Goal: Task Accomplishment & Management: Use online tool/utility

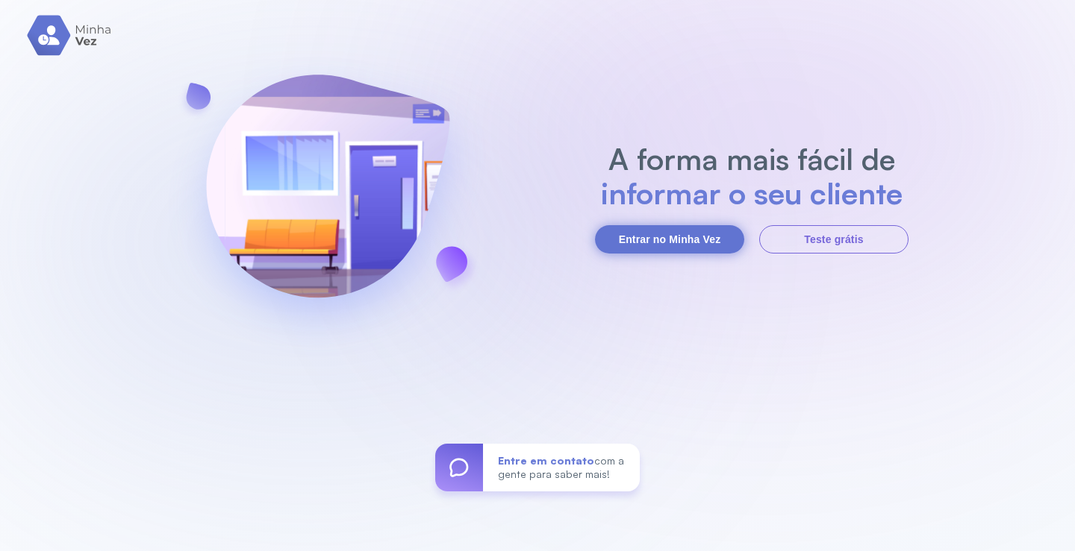
click at [653, 252] on button "Entrar no Minha Vez" at bounding box center [669, 239] width 149 height 28
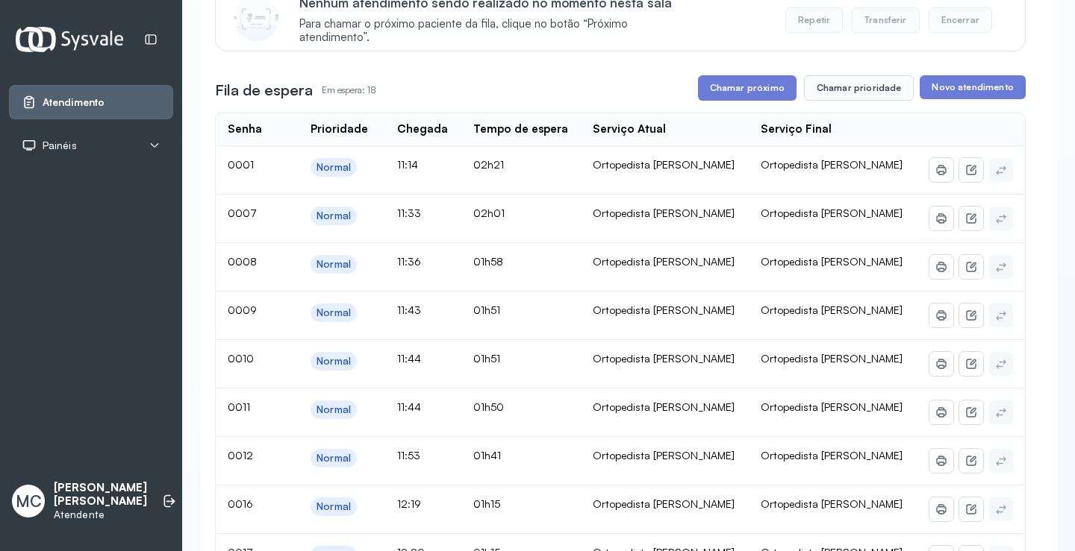
scroll to position [149, 0]
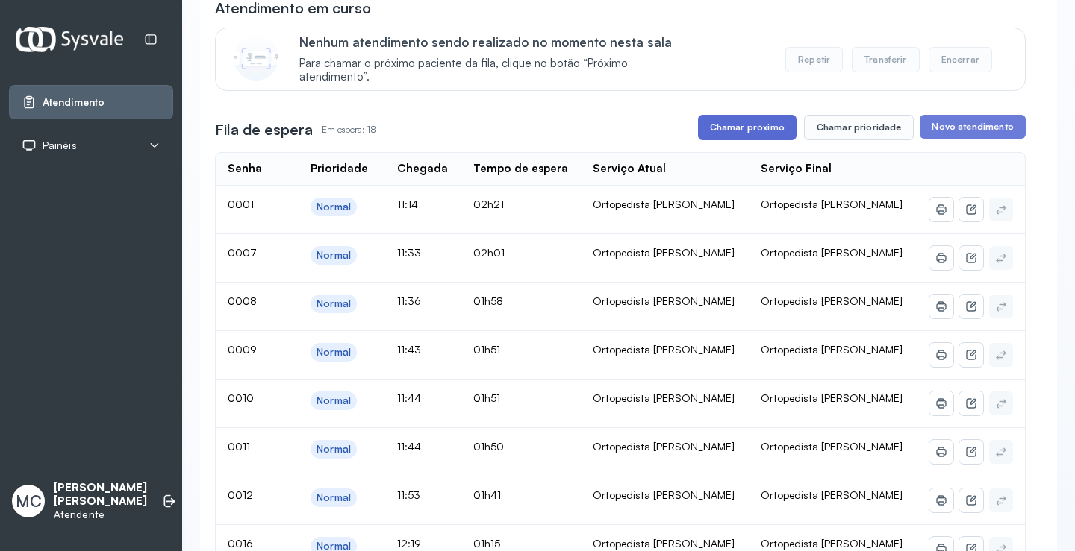
click at [729, 130] on button "Chamar próximo" at bounding box center [747, 127] width 99 height 25
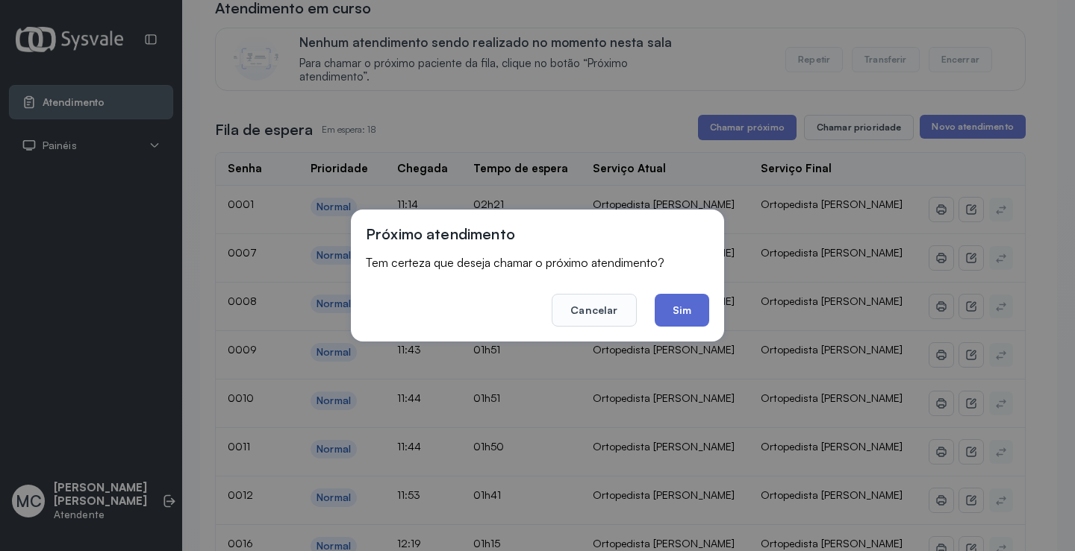
click at [670, 312] on button "Sim" at bounding box center [681, 310] width 54 height 33
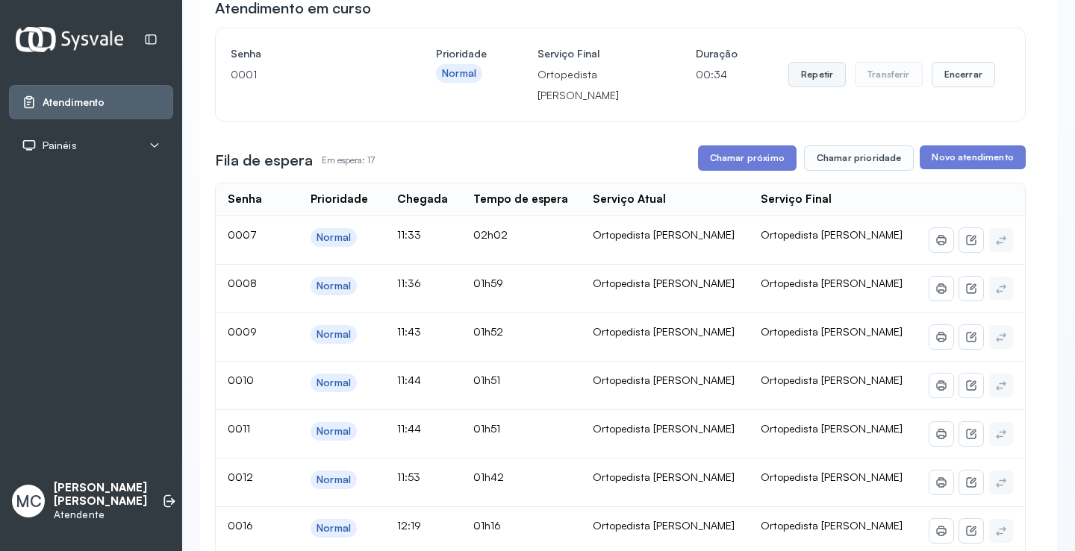
click at [815, 81] on button "Repetir" at bounding box center [816, 74] width 57 height 25
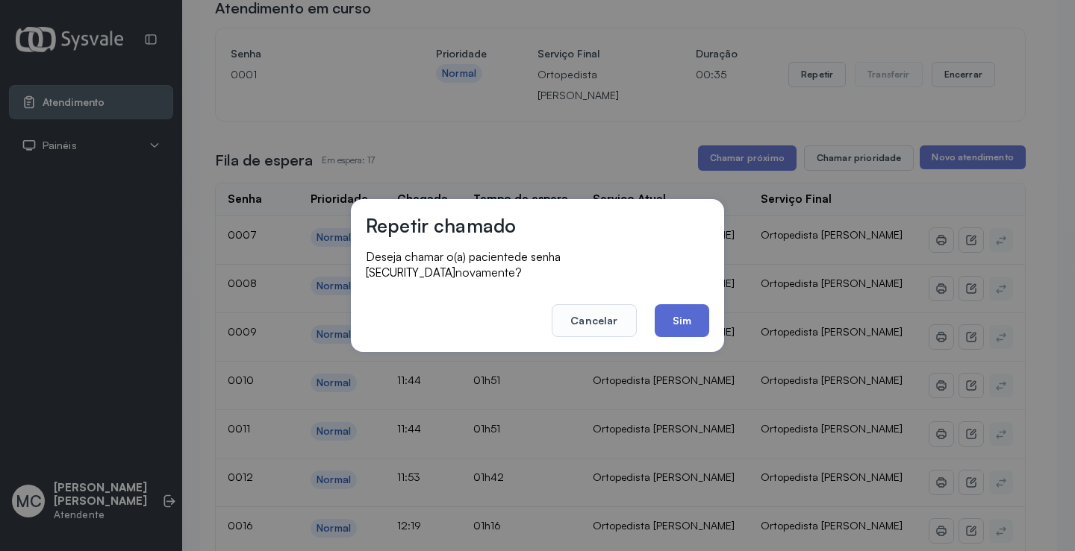
click at [686, 317] on button "Sim" at bounding box center [681, 320] width 54 height 33
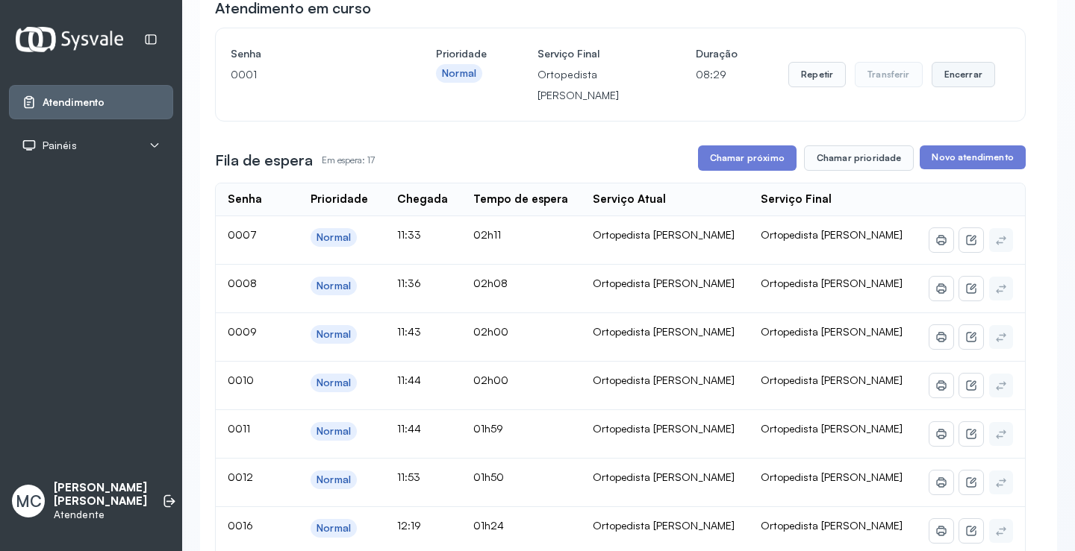
click at [934, 79] on button "Encerrar" at bounding box center [962, 74] width 63 height 25
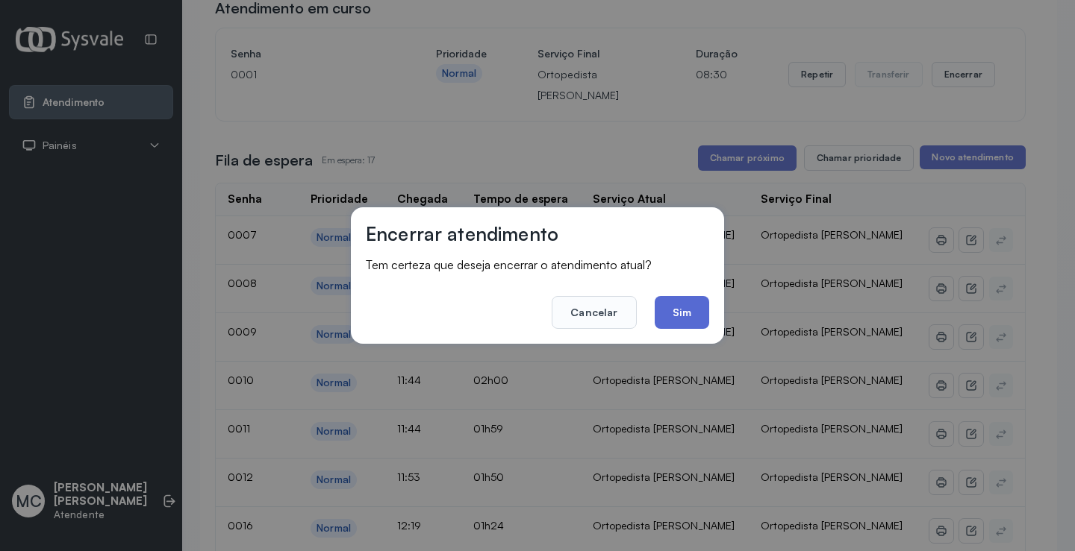
click at [677, 322] on button "Sim" at bounding box center [681, 312] width 54 height 33
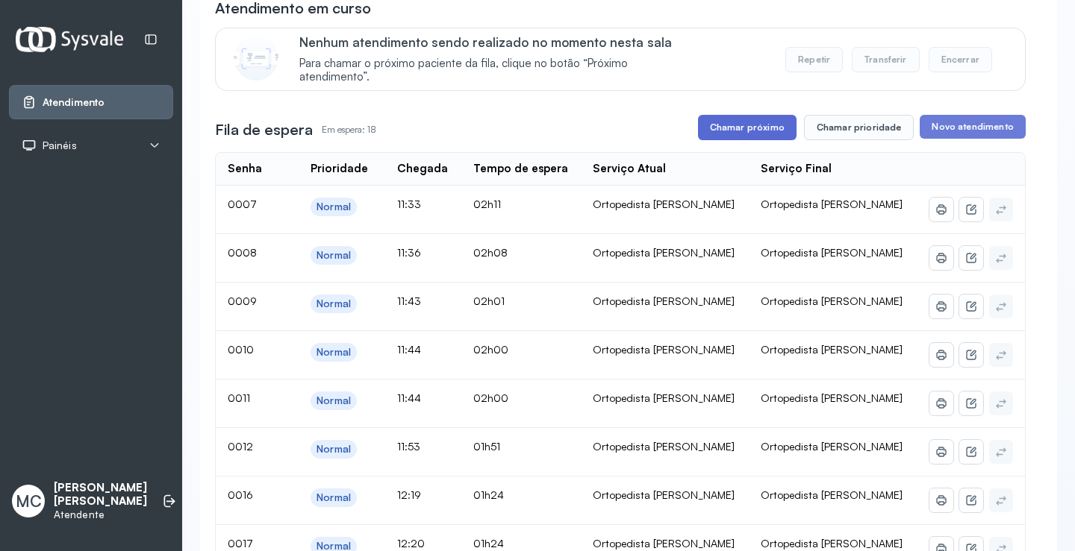
click at [728, 131] on button "Chamar próximo" at bounding box center [747, 127] width 99 height 25
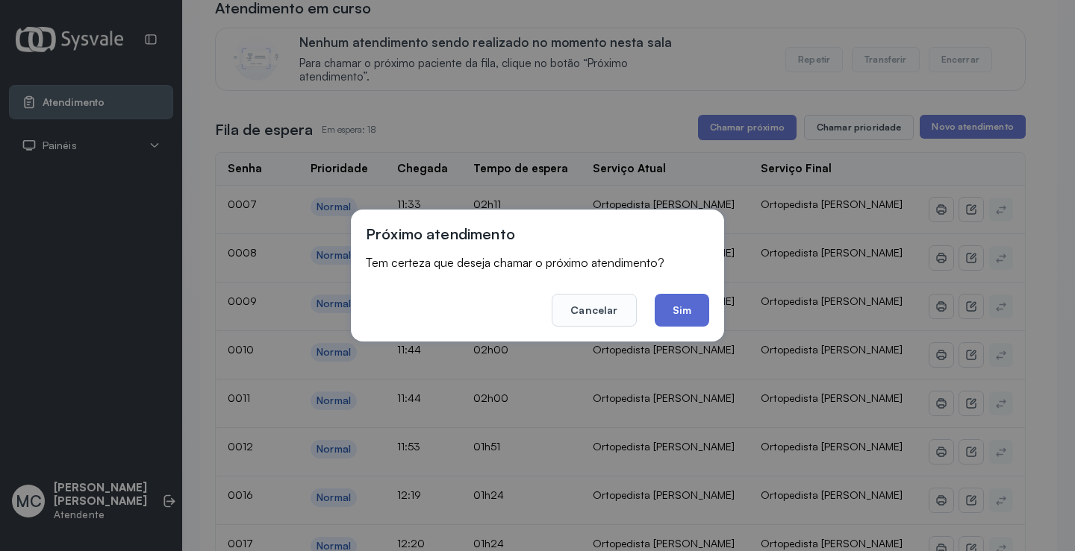
click at [680, 319] on button "Sim" at bounding box center [681, 310] width 54 height 33
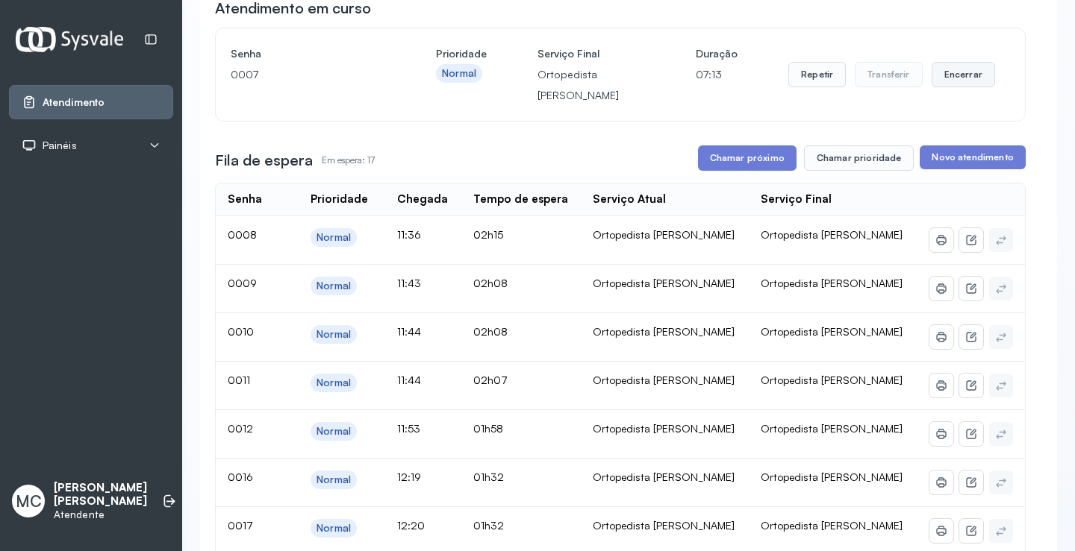
click at [971, 83] on button "Encerrar" at bounding box center [962, 74] width 63 height 25
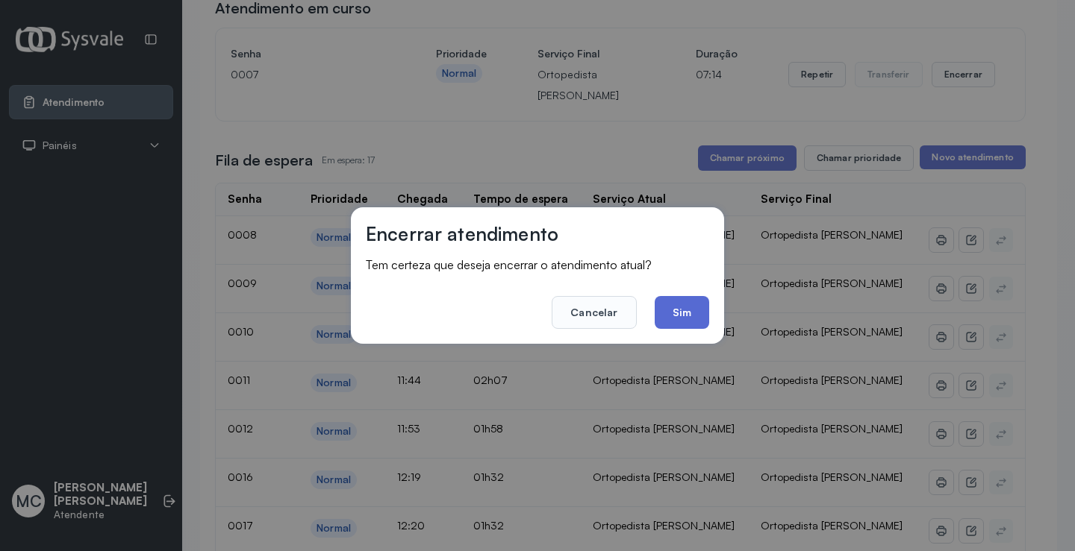
click at [694, 318] on button "Sim" at bounding box center [681, 312] width 54 height 33
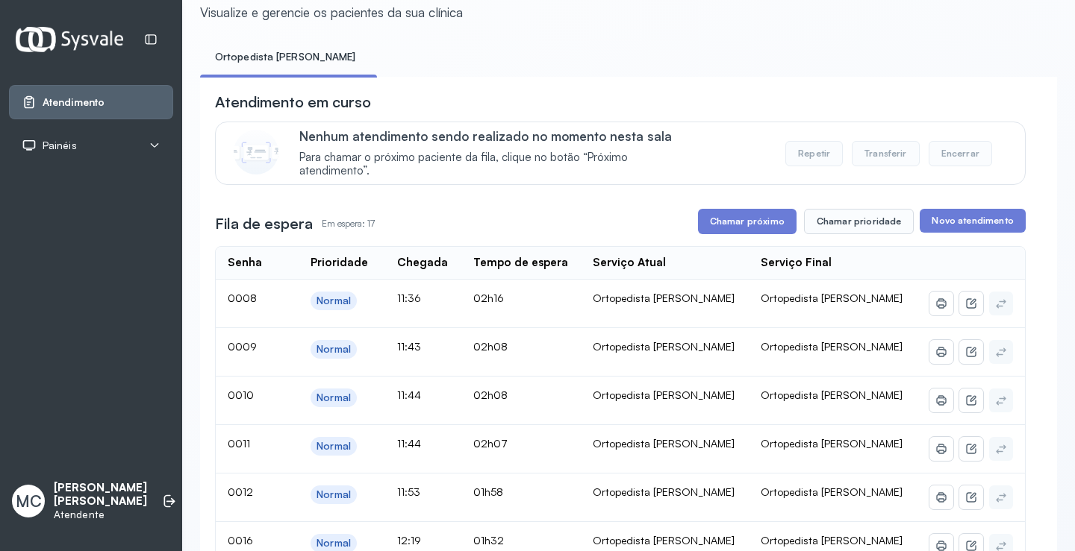
scroll to position [0, 0]
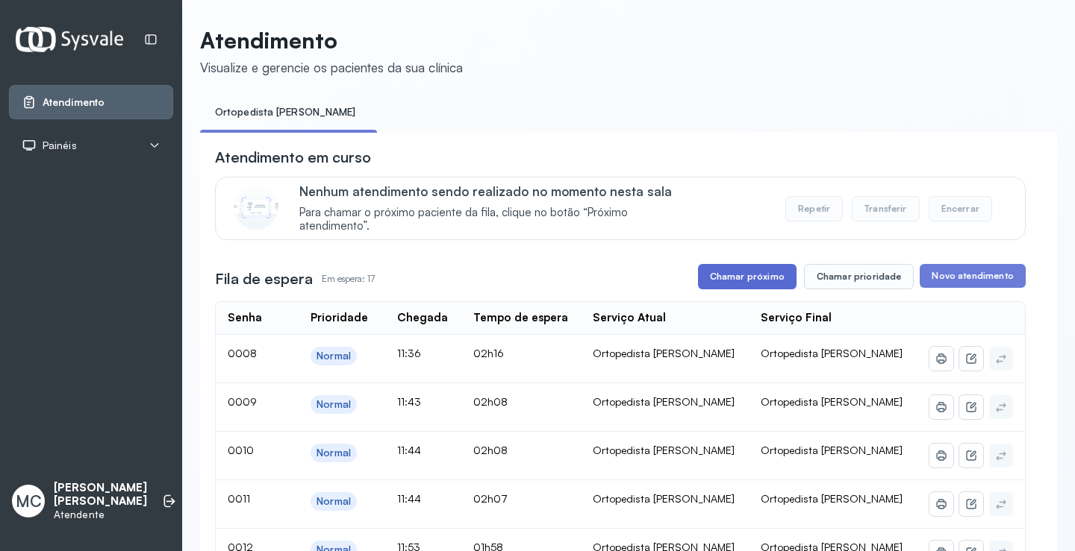
click at [730, 282] on button "Chamar próximo" at bounding box center [747, 276] width 99 height 25
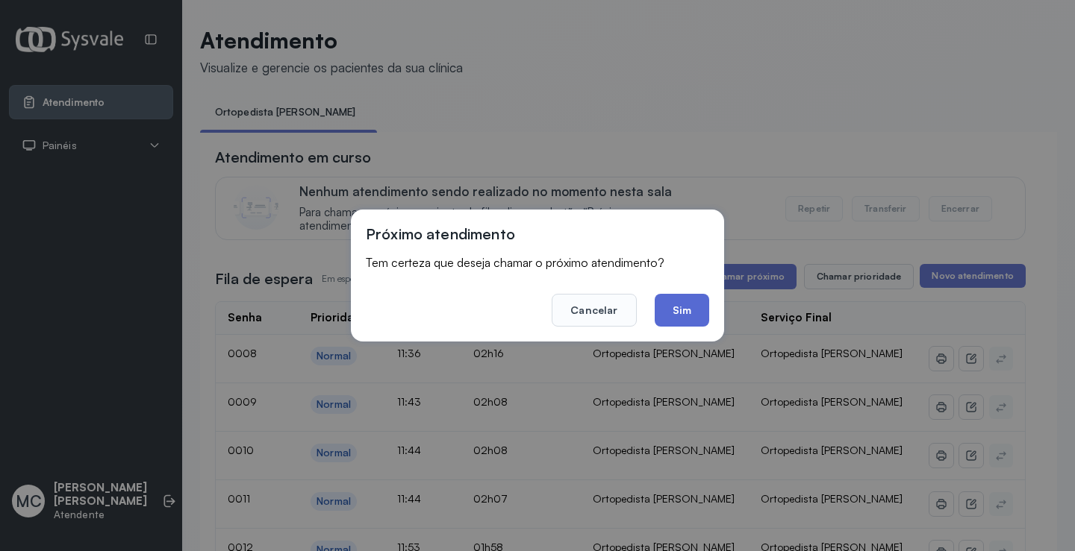
click at [702, 305] on button "Sim" at bounding box center [681, 310] width 54 height 33
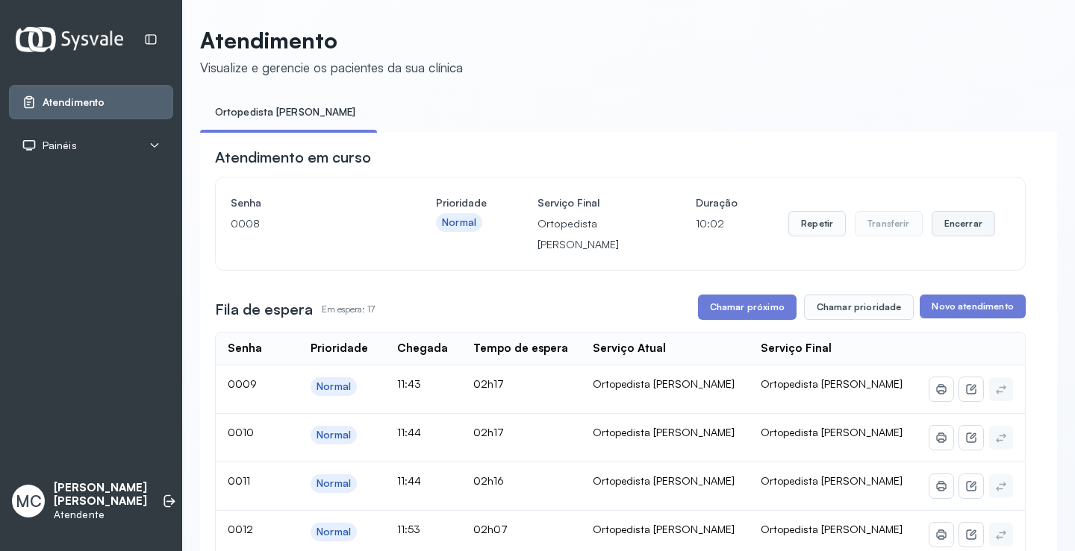
click at [957, 233] on button "Encerrar" at bounding box center [962, 223] width 63 height 25
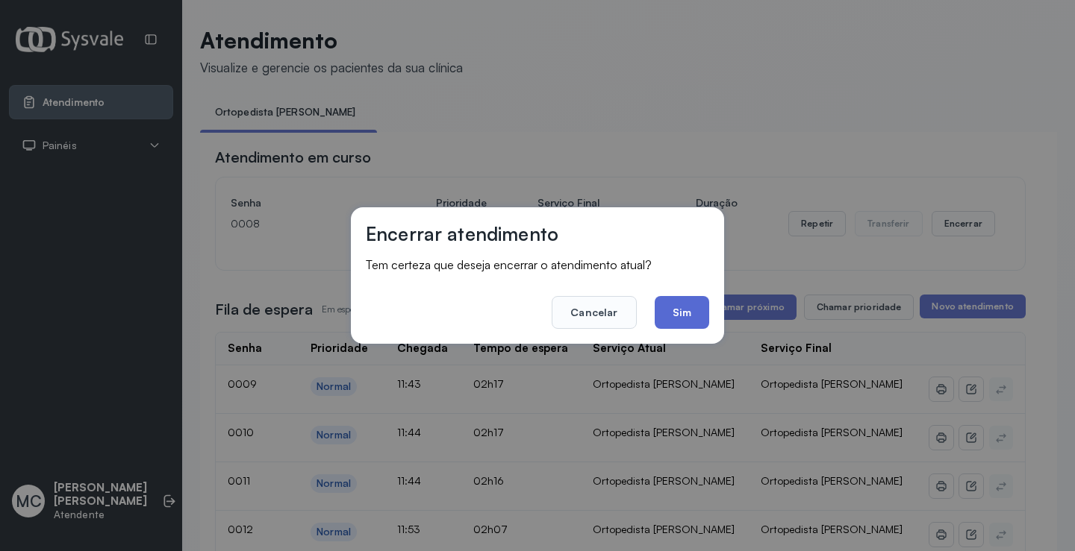
click at [664, 316] on button "Sim" at bounding box center [681, 312] width 54 height 33
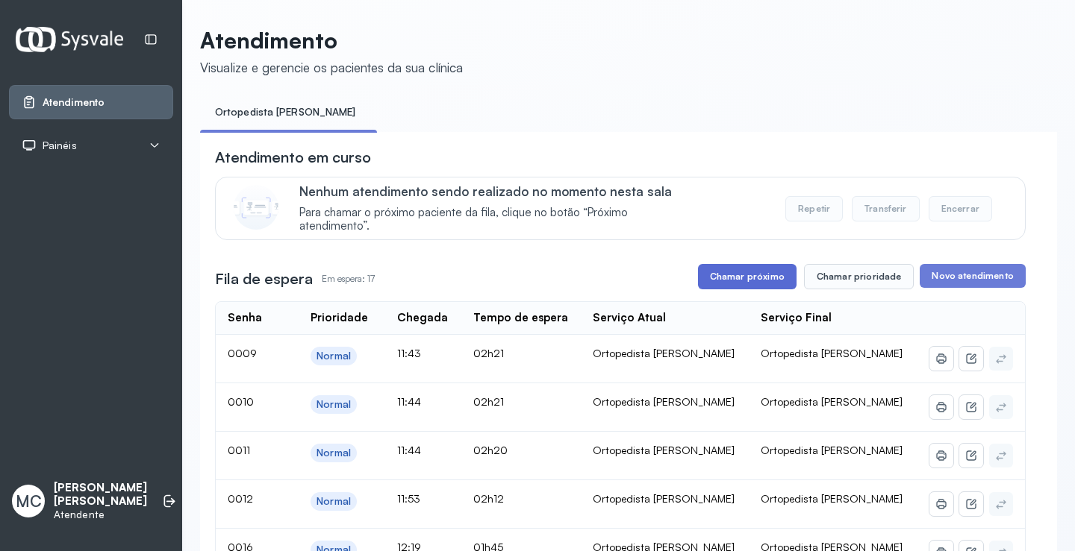
click at [757, 275] on button "Chamar próximo" at bounding box center [747, 276] width 99 height 25
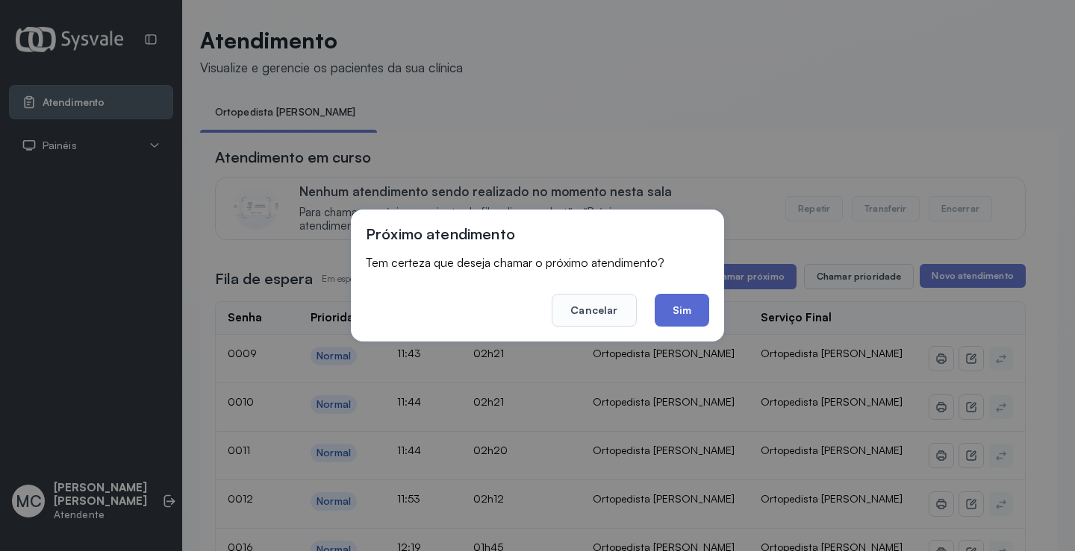
click at [688, 310] on button "Sim" at bounding box center [681, 310] width 54 height 33
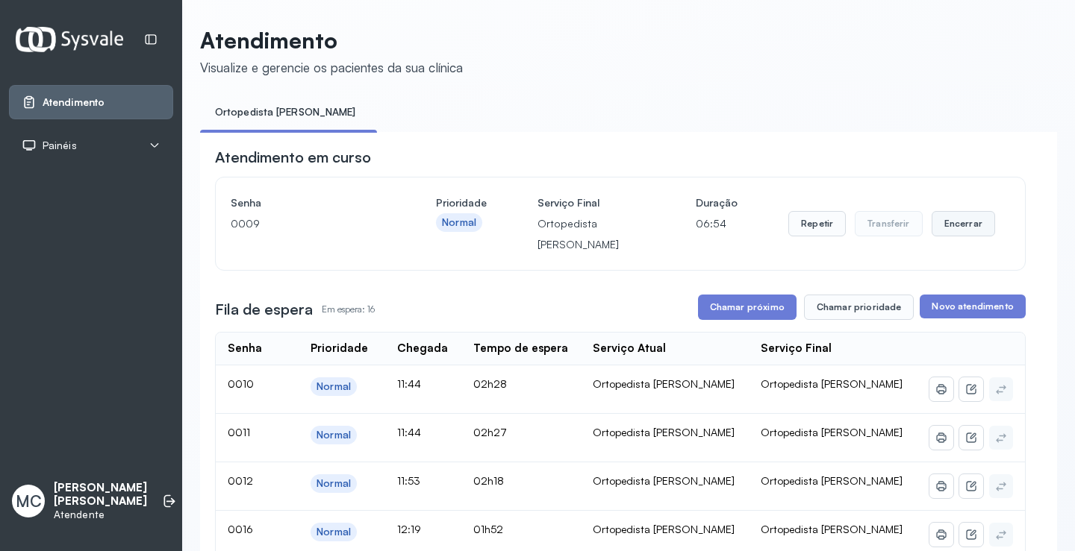
click at [959, 234] on button "Encerrar" at bounding box center [962, 223] width 63 height 25
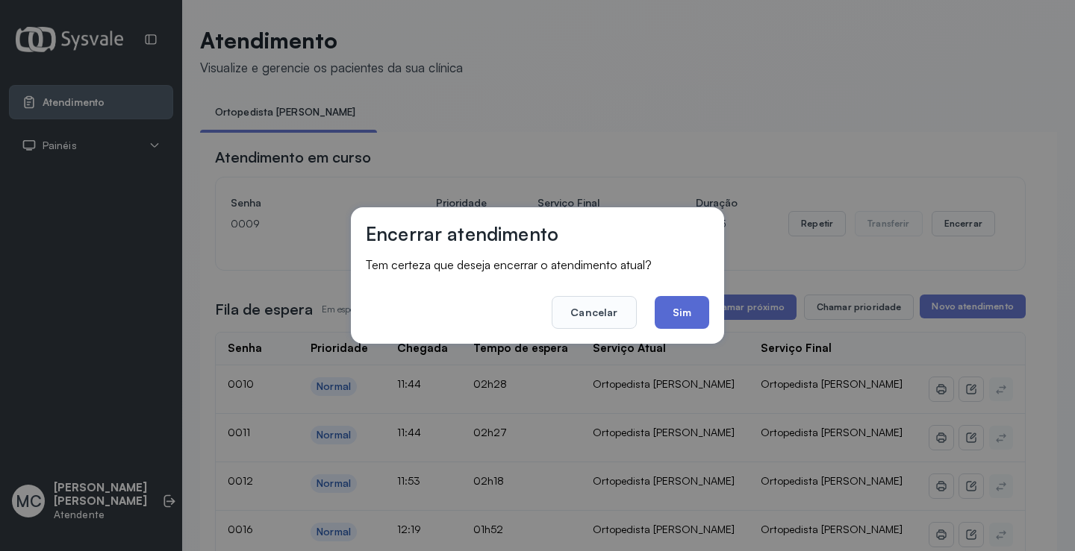
click at [678, 316] on button "Sim" at bounding box center [681, 312] width 54 height 33
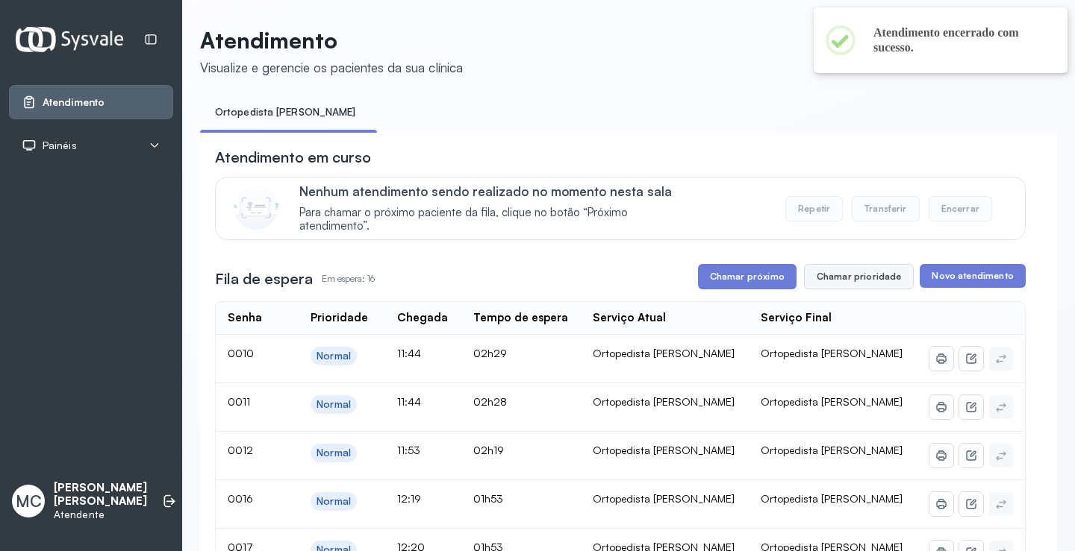
click at [848, 277] on button "Chamar prioridade" at bounding box center [859, 276] width 110 height 25
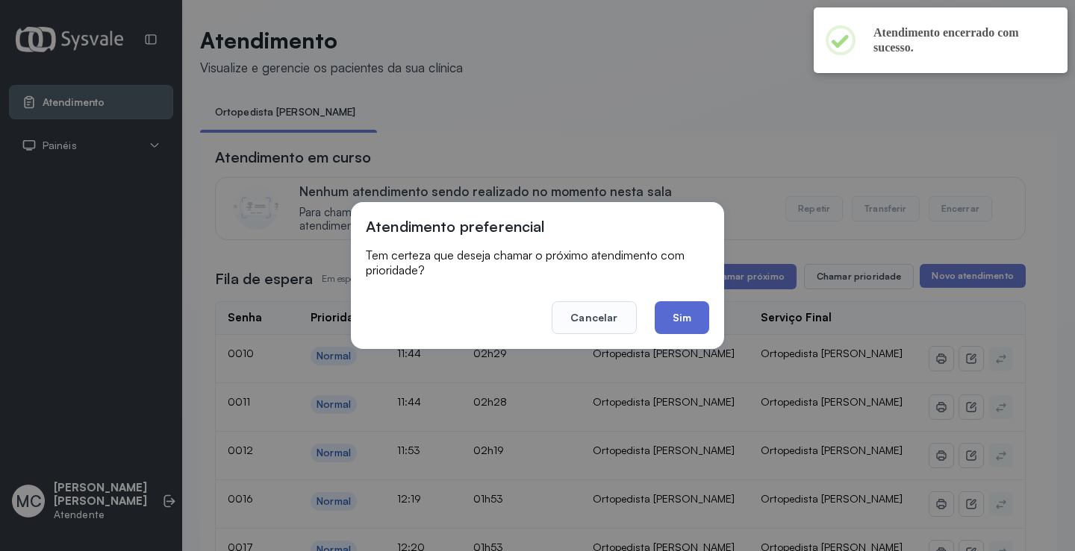
click at [679, 317] on button "Sim" at bounding box center [681, 317] width 54 height 33
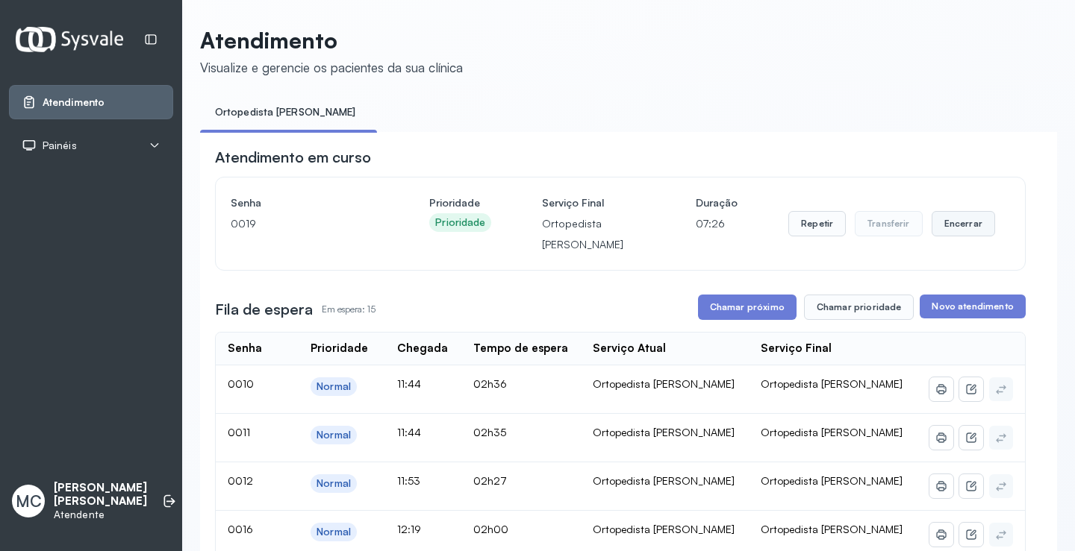
click at [951, 227] on button "Encerrar" at bounding box center [962, 223] width 63 height 25
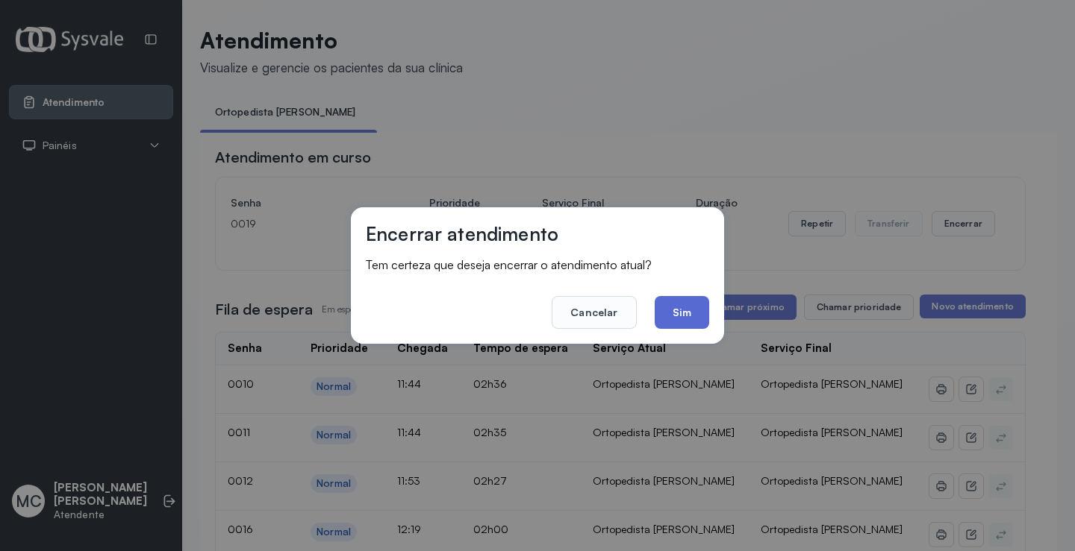
click at [698, 307] on button "Sim" at bounding box center [681, 312] width 54 height 33
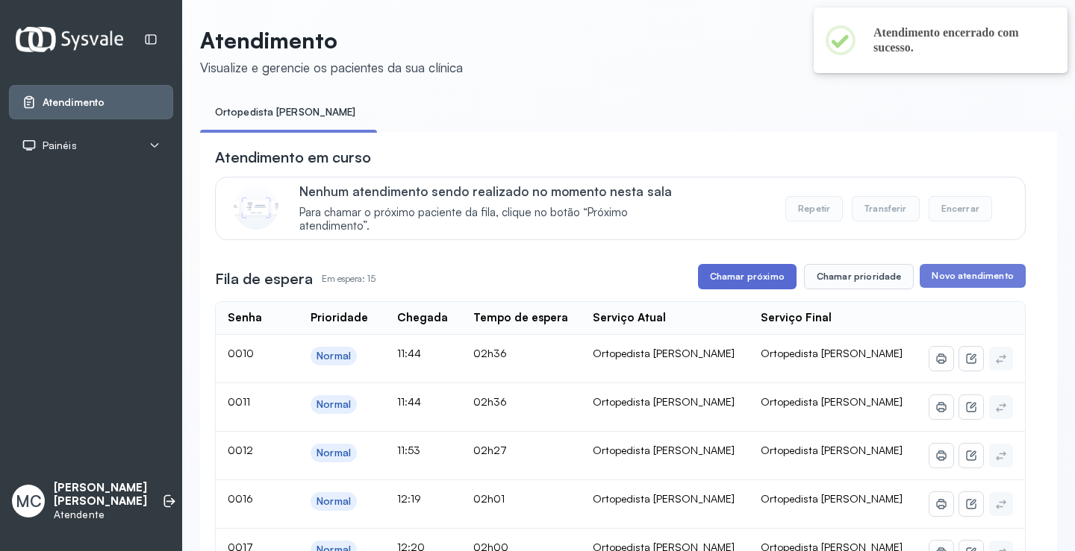
click at [767, 284] on button "Chamar próximo" at bounding box center [747, 276] width 99 height 25
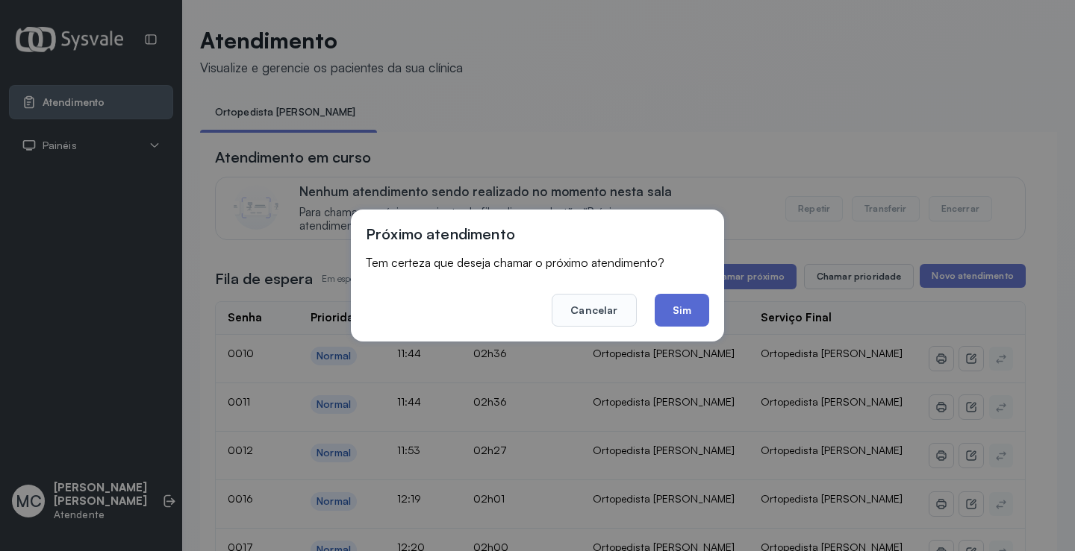
click at [676, 305] on button "Sim" at bounding box center [681, 310] width 54 height 33
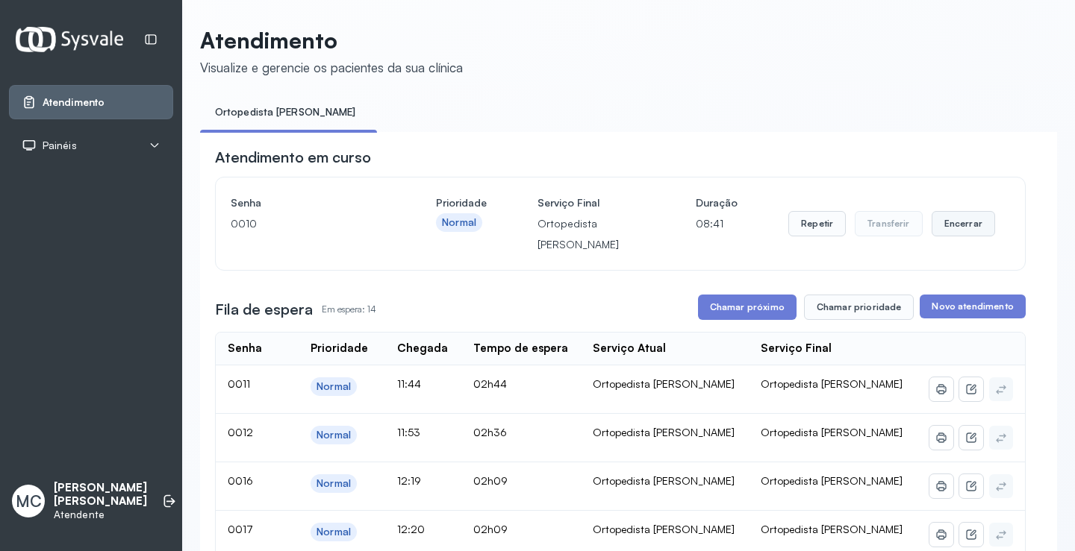
click at [971, 232] on button "Encerrar" at bounding box center [962, 223] width 63 height 25
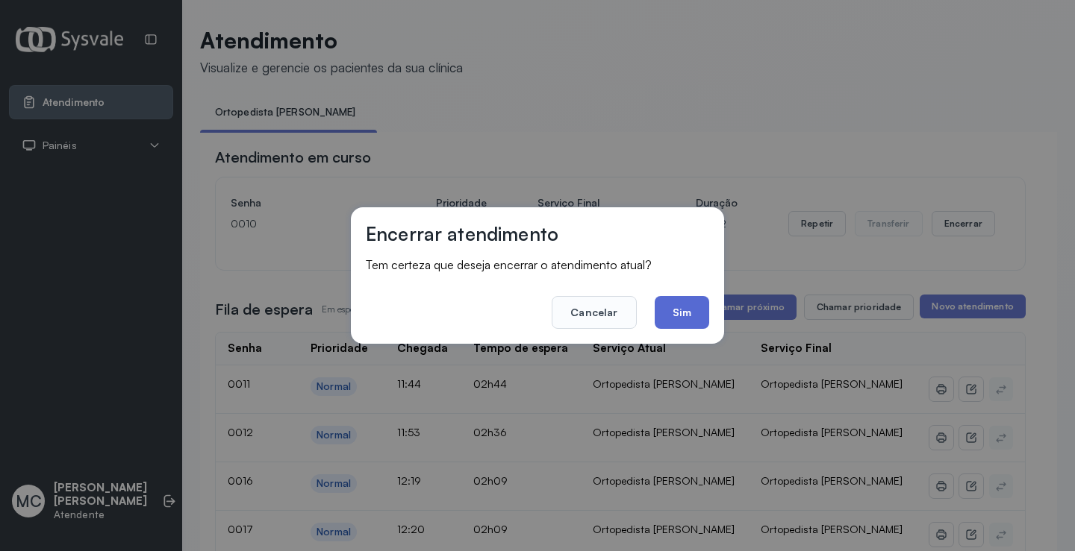
click at [689, 302] on button "Sim" at bounding box center [681, 312] width 54 height 33
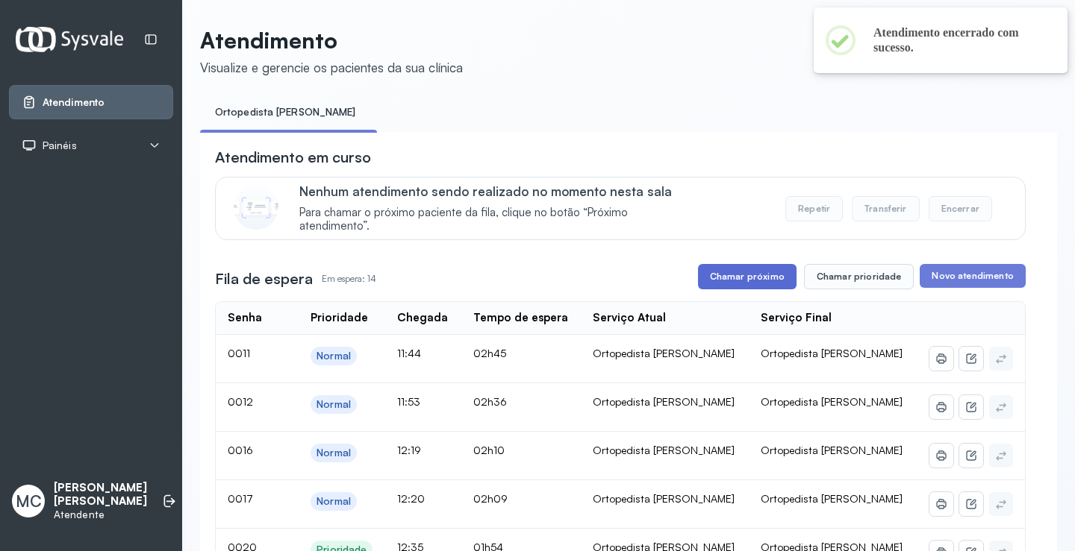
click at [763, 286] on button "Chamar próximo" at bounding box center [747, 276] width 99 height 25
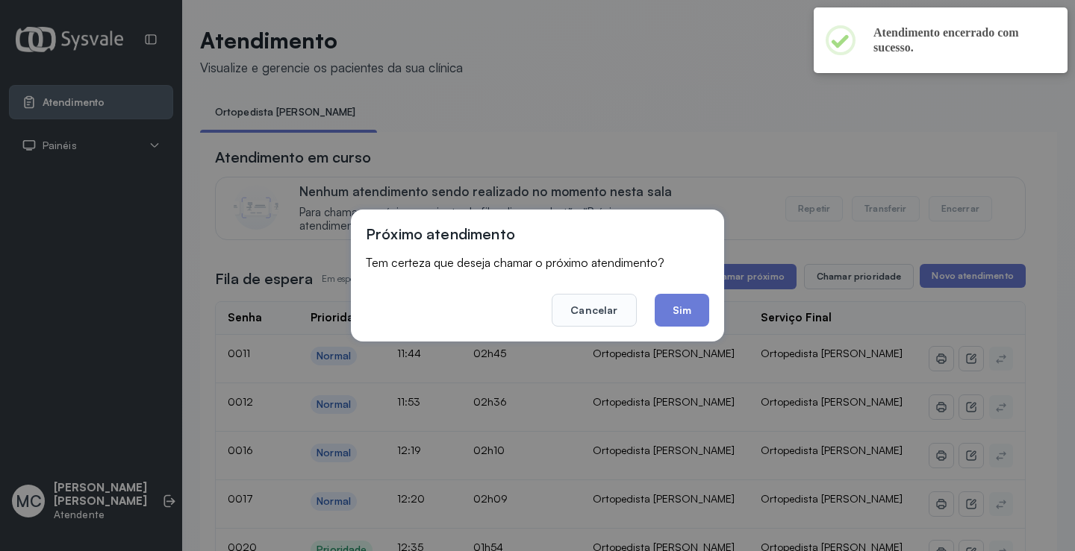
click at [694, 330] on div "Próximo atendimento Tem certeza que deseja chamar o próximo atendimento? Cancel…" at bounding box center [537, 276] width 373 height 132
click at [695, 320] on button "Sim" at bounding box center [681, 310] width 54 height 33
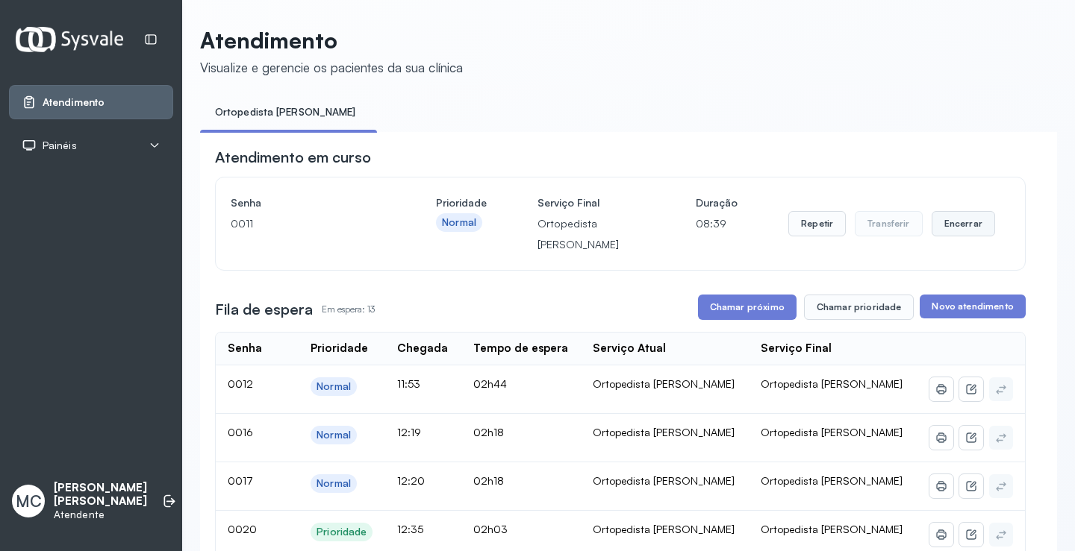
click at [943, 236] on button "Encerrar" at bounding box center [962, 223] width 63 height 25
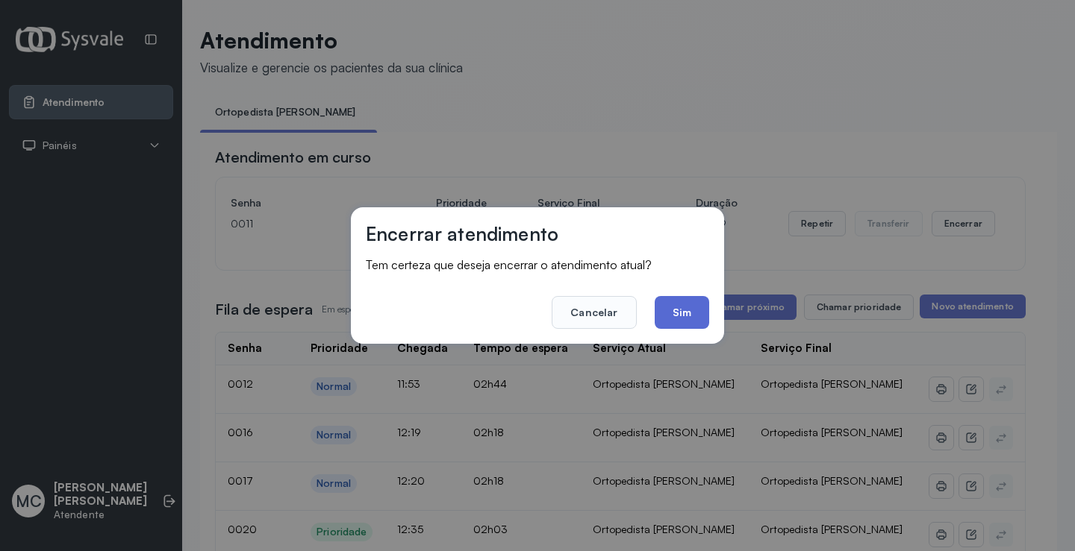
click at [693, 322] on button "Sim" at bounding box center [681, 312] width 54 height 33
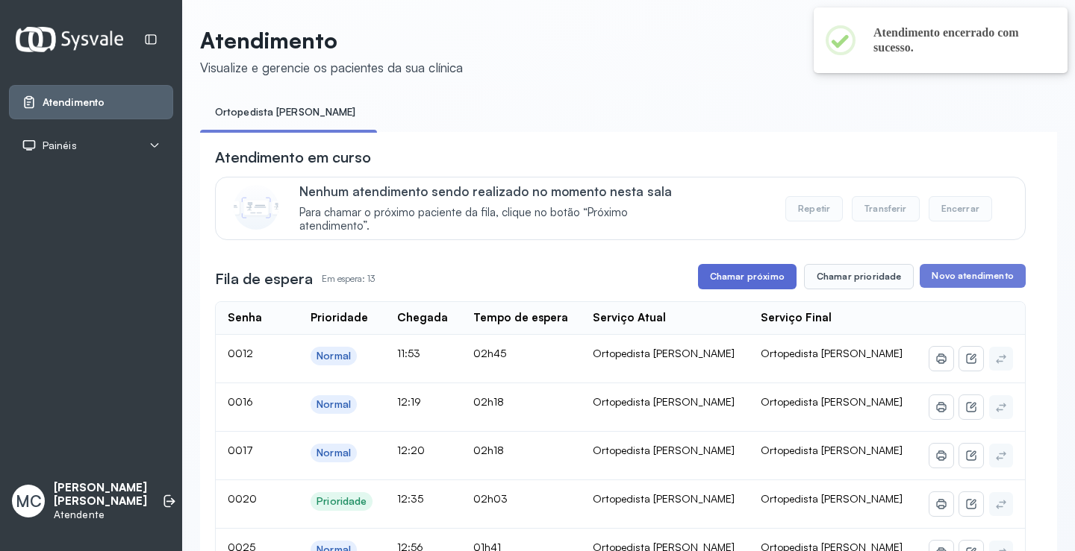
click at [745, 279] on button "Chamar próximo" at bounding box center [747, 276] width 99 height 25
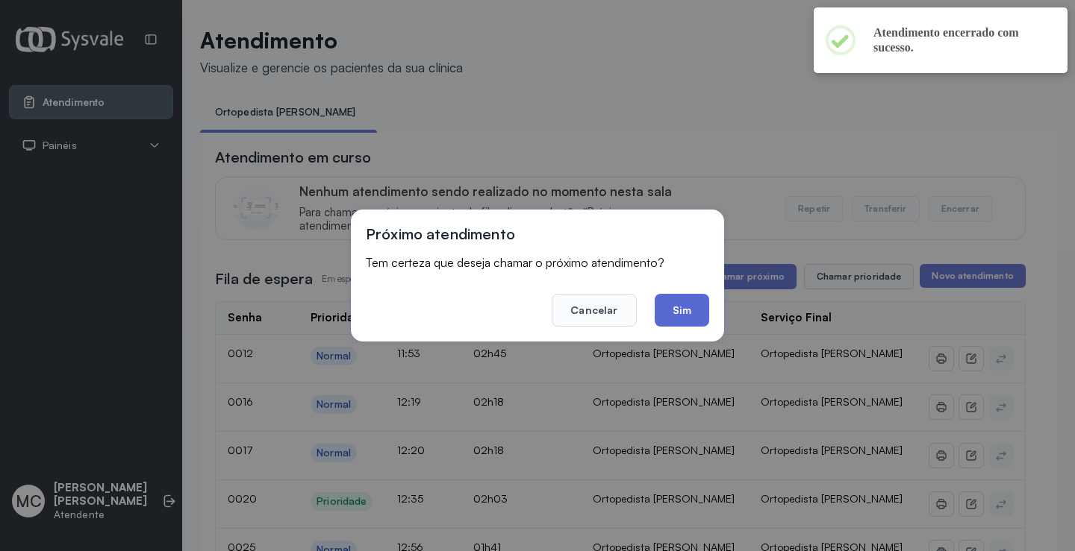
click at [686, 301] on button "Sim" at bounding box center [681, 310] width 54 height 33
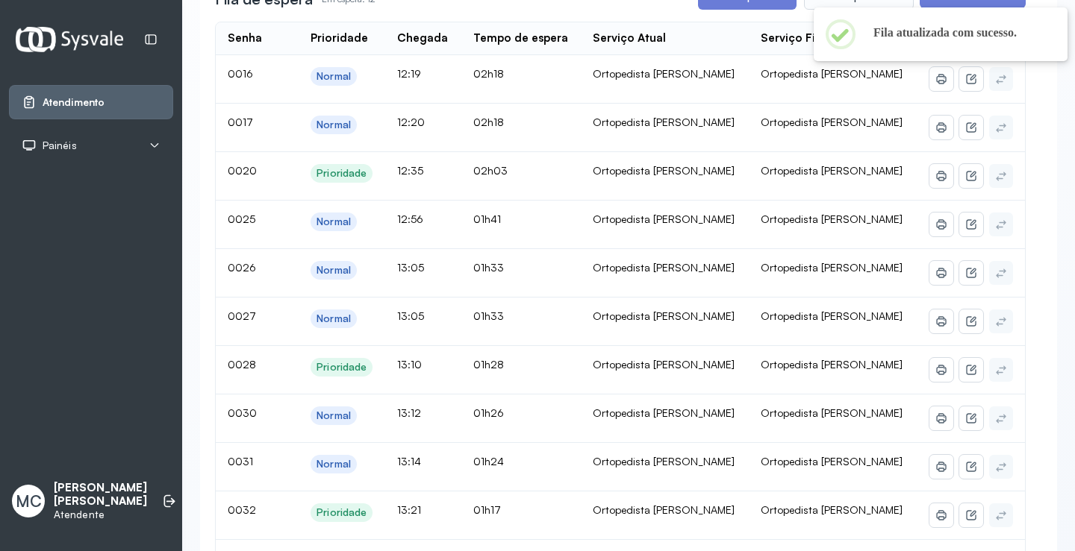
scroll to position [149, 0]
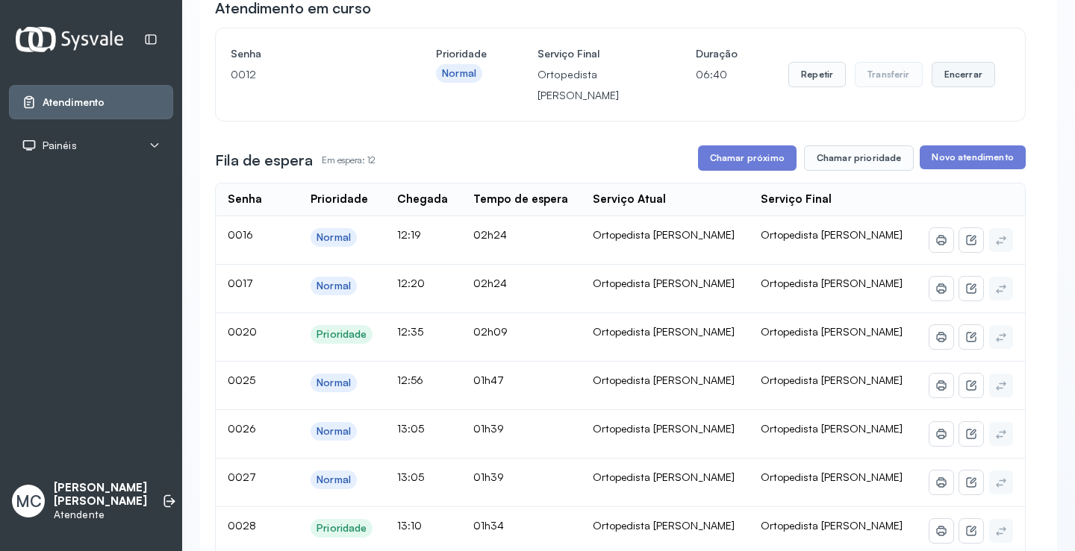
click at [973, 84] on button "Encerrar" at bounding box center [962, 74] width 63 height 25
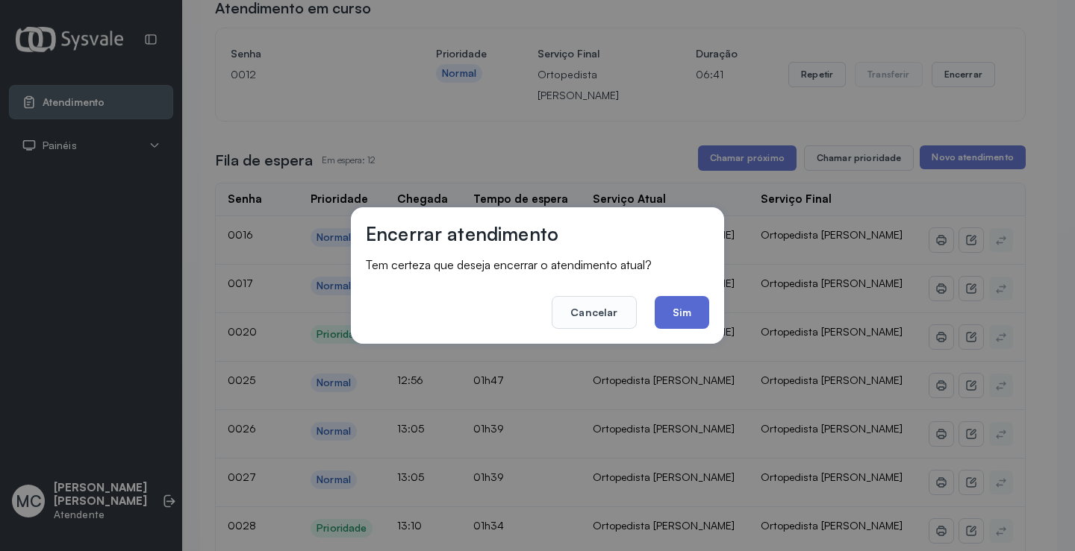
click at [697, 313] on button "Sim" at bounding box center [681, 312] width 54 height 33
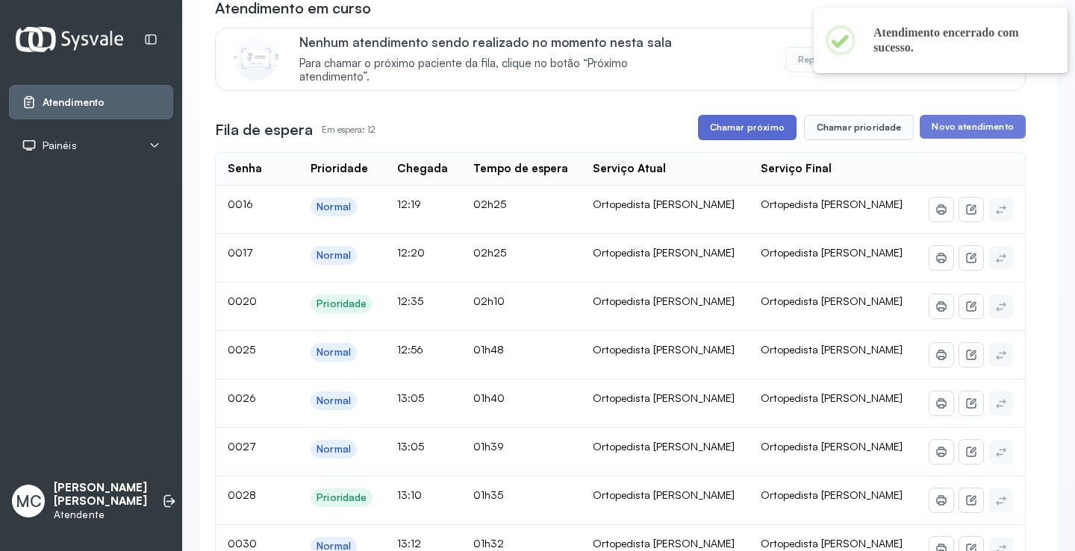
click at [754, 139] on button "Chamar próximo" at bounding box center [747, 127] width 99 height 25
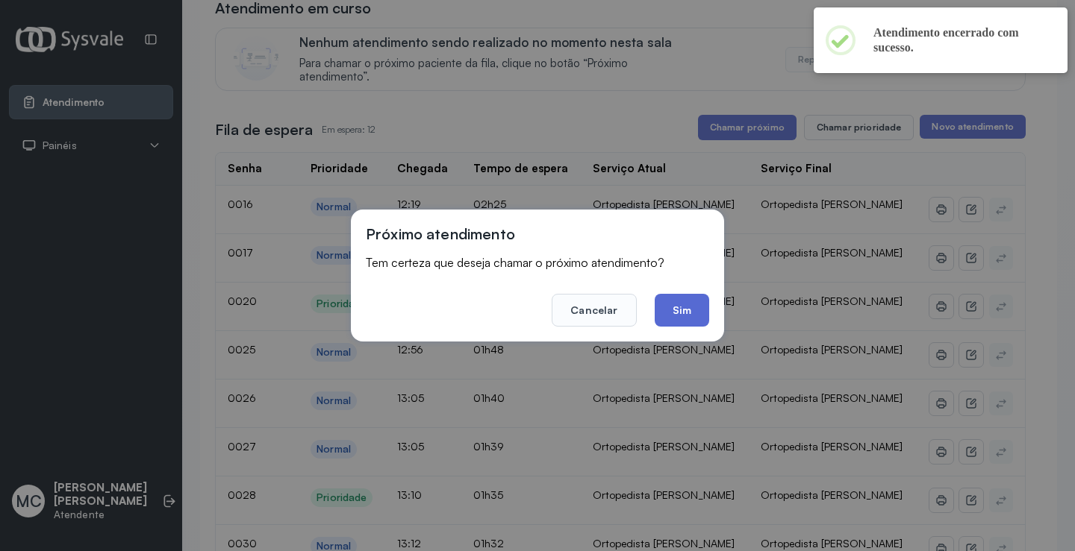
click at [688, 307] on button "Sim" at bounding box center [681, 310] width 54 height 33
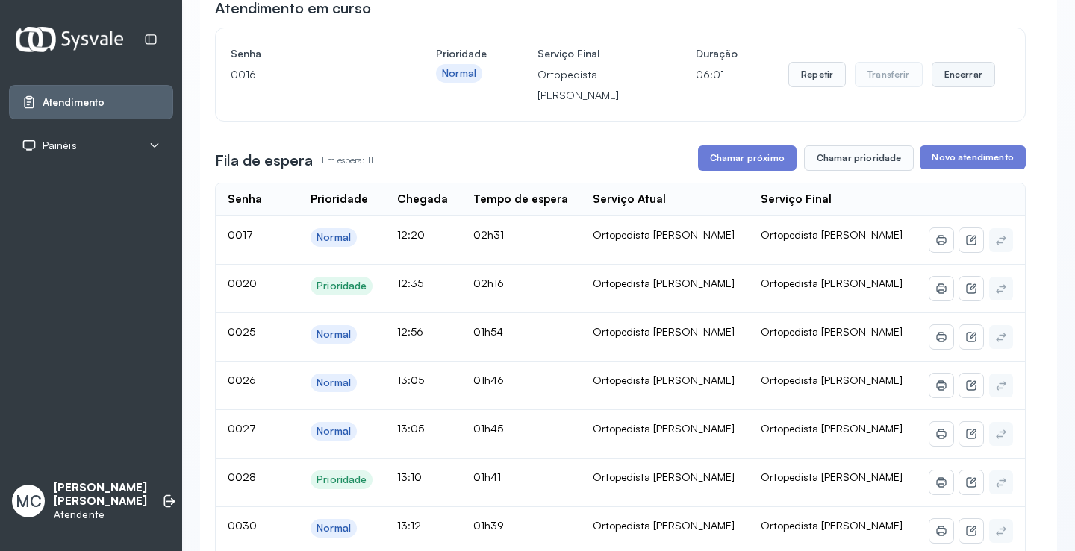
click at [942, 84] on button "Encerrar" at bounding box center [962, 74] width 63 height 25
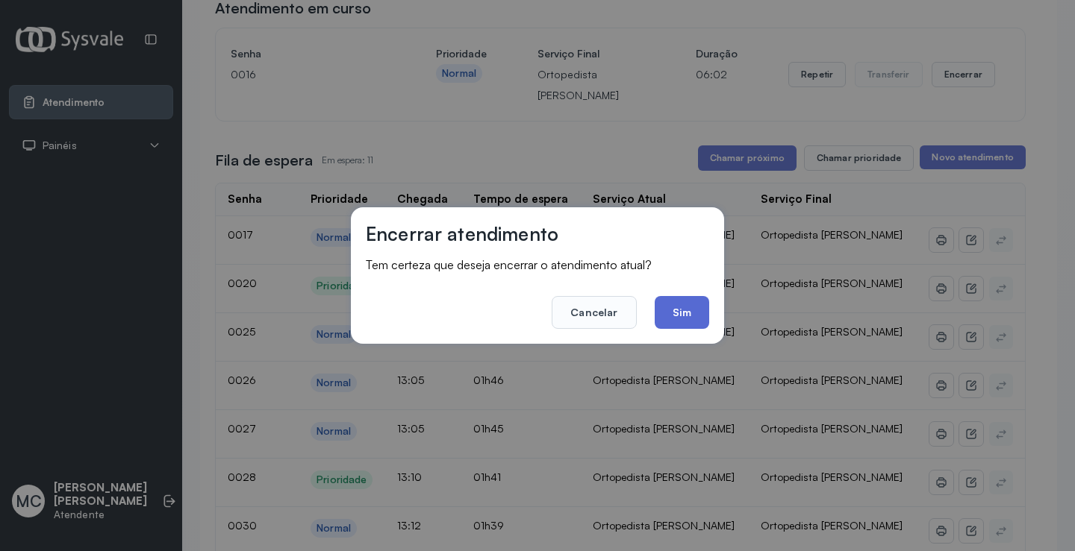
click at [669, 316] on button "Sim" at bounding box center [681, 312] width 54 height 33
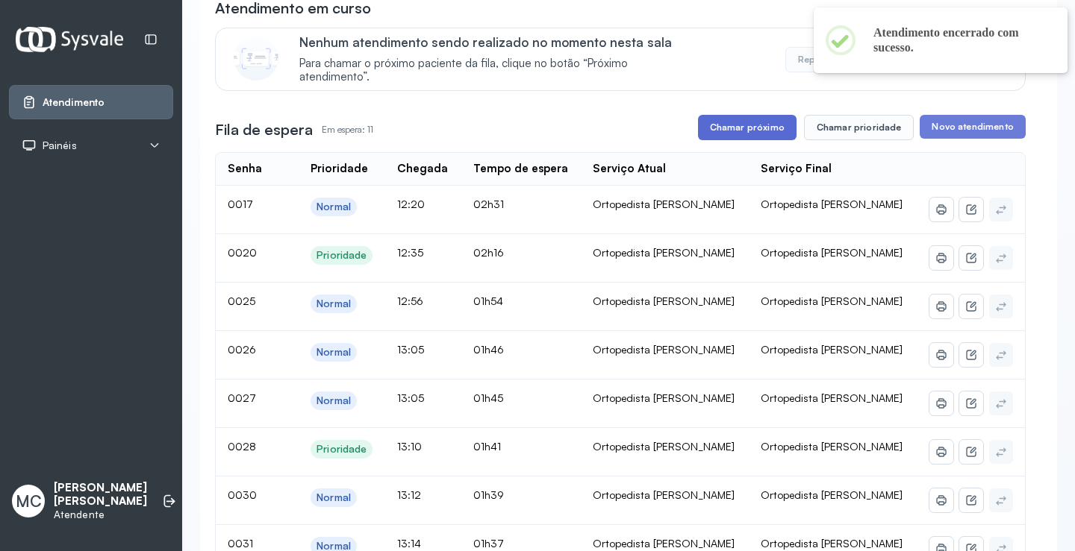
click at [722, 129] on button "Chamar próximo" at bounding box center [747, 127] width 99 height 25
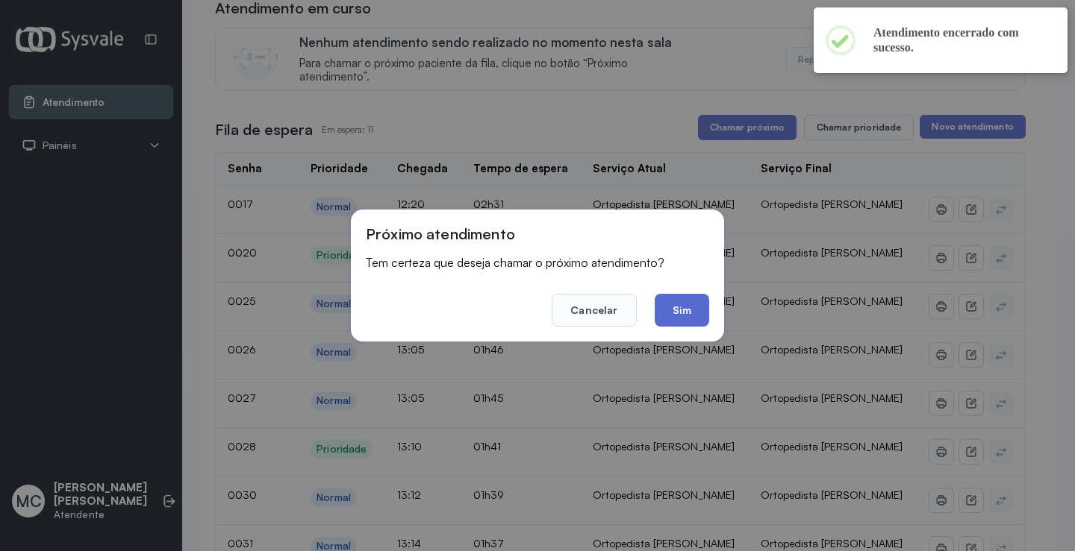
click at [687, 308] on button "Sim" at bounding box center [681, 310] width 54 height 33
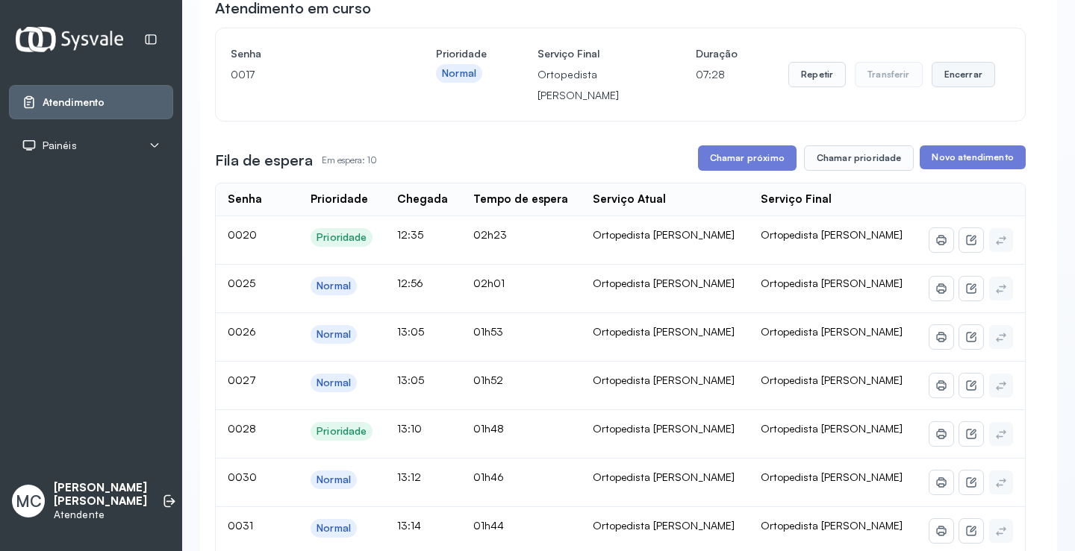
click at [940, 72] on button "Encerrar" at bounding box center [962, 74] width 63 height 25
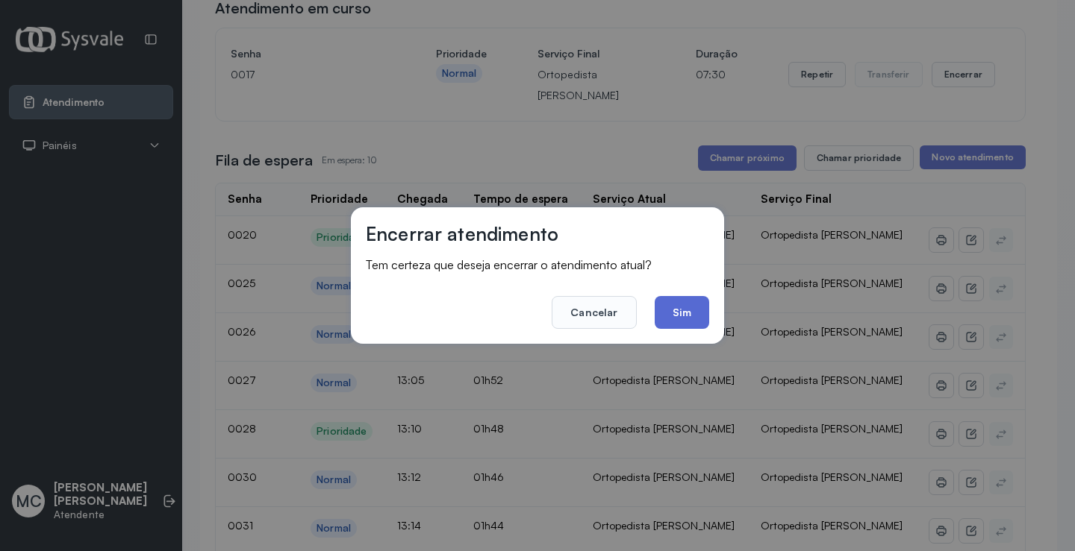
click at [675, 308] on button "Sim" at bounding box center [681, 312] width 54 height 33
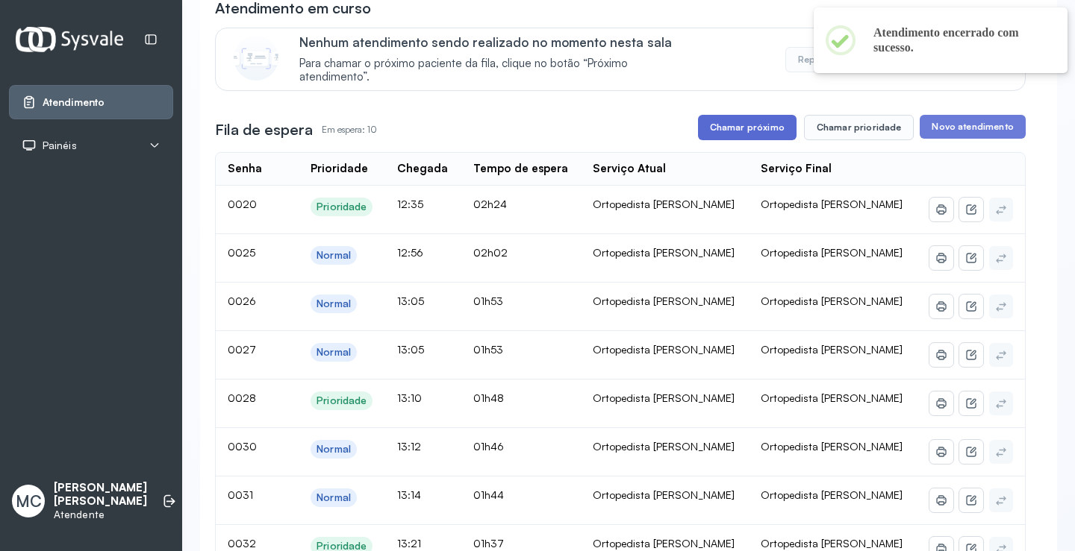
click at [751, 137] on button "Chamar próximo" at bounding box center [747, 127] width 99 height 25
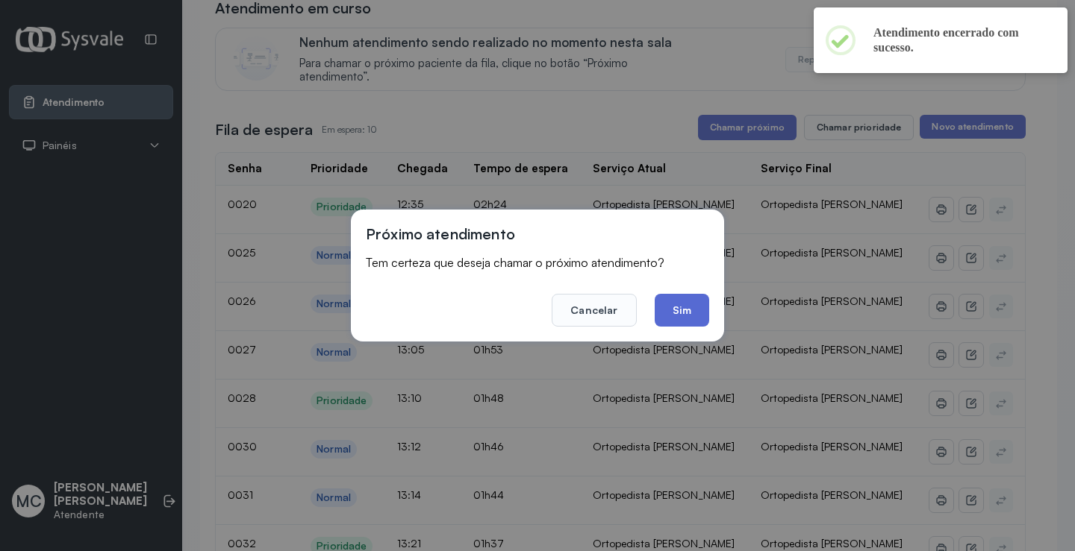
click at [667, 323] on button "Sim" at bounding box center [681, 310] width 54 height 33
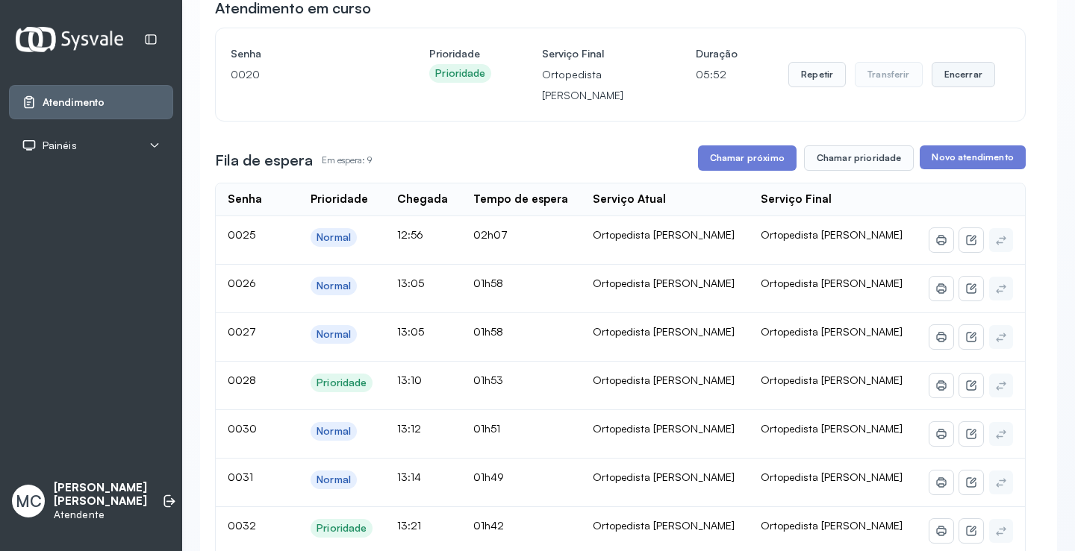
click at [948, 87] on button "Encerrar" at bounding box center [962, 74] width 63 height 25
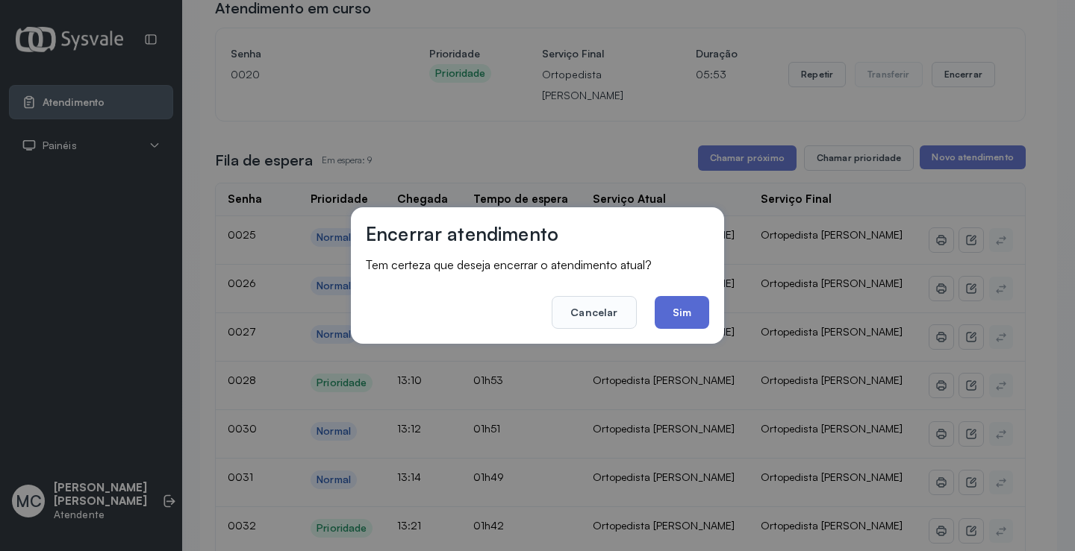
click at [700, 323] on button "Sim" at bounding box center [681, 312] width 54 height 33
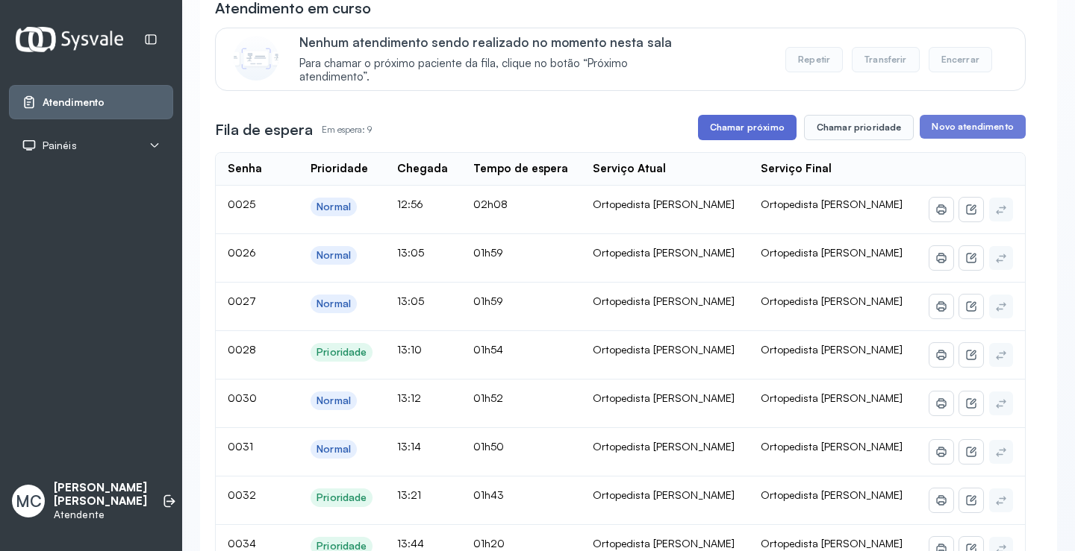
click at [766, 130] on button "Chamar próximo" at bounding box center [747, 127] width 99 height 25
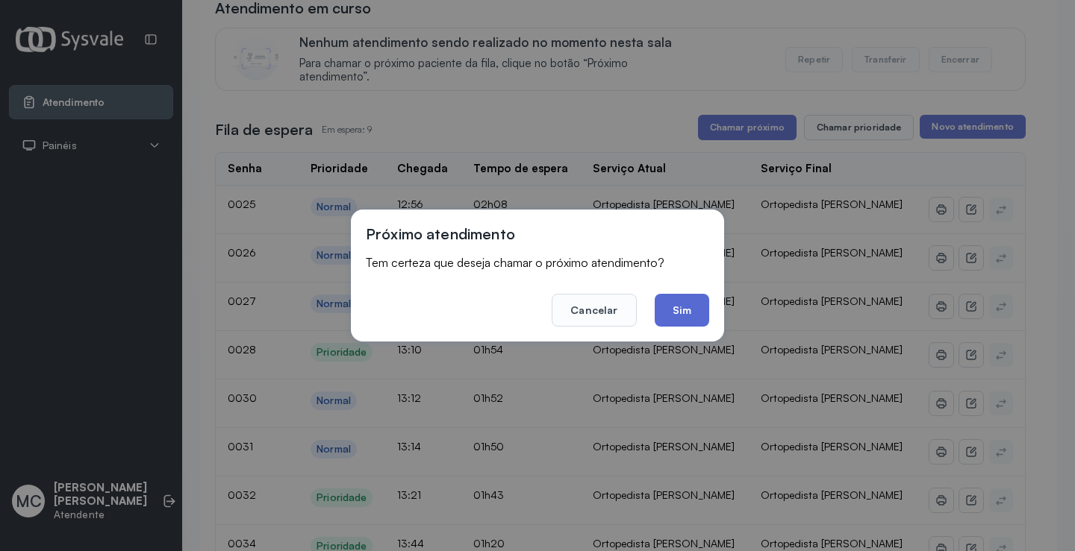
click at [665, 314] on button "Sim" at bounding box center [681, 310] width 54 height 33
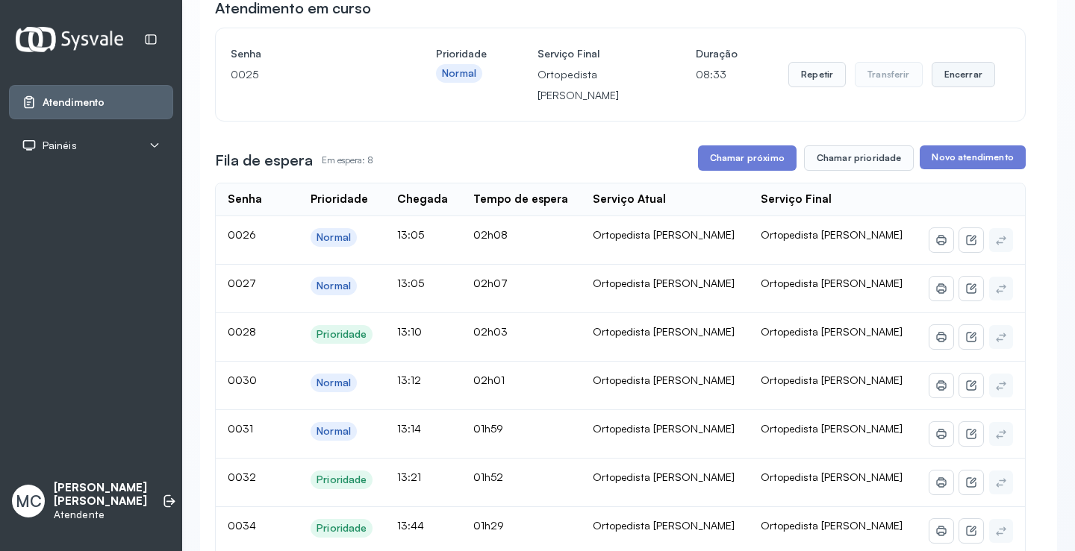
click at [951, 81] on button "Encerrar" at bounding box center [962, 74] width 63 height 25
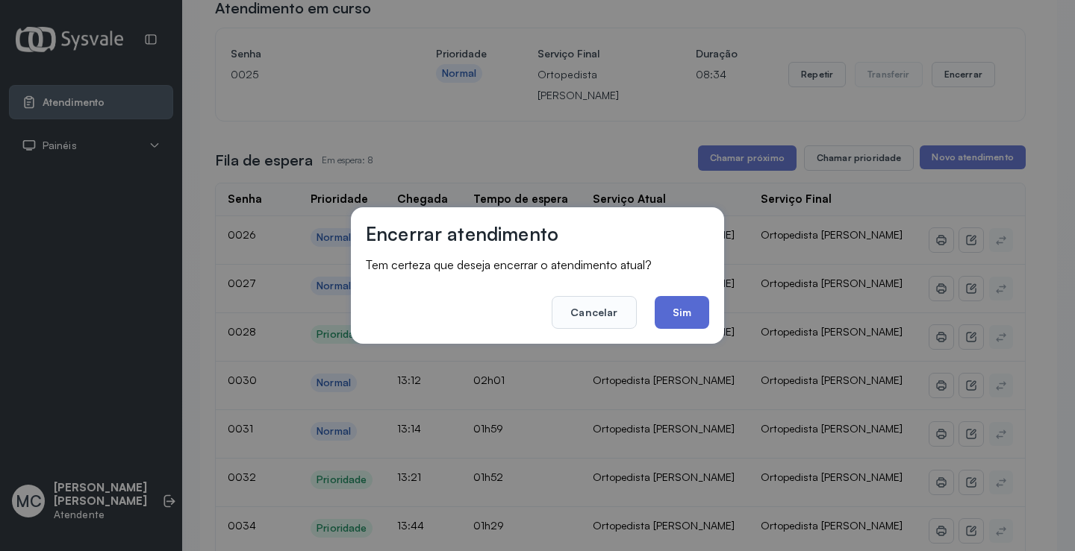
click at [686, 315] on button "Sim" at bounding box center [681, 312] width 54 height 33
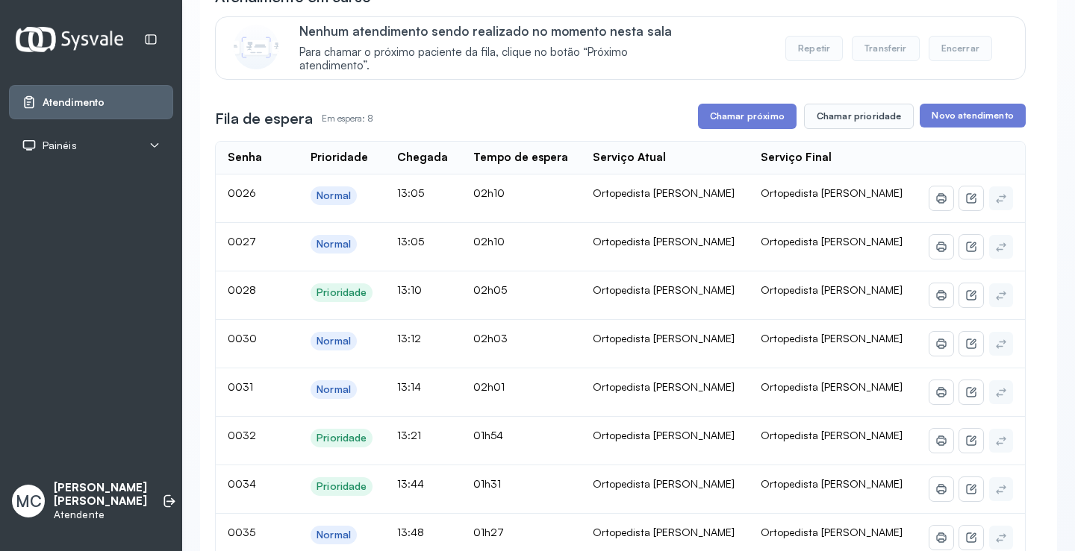
scroll to position [0, 0]
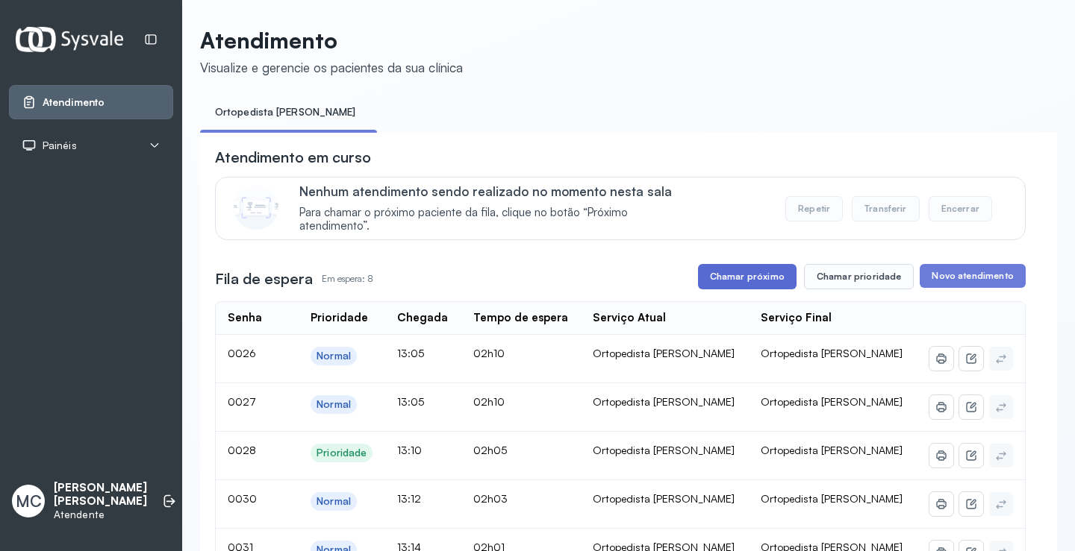
click at [748, 278] on button "Chamar próximo" at bounding box center [747, 276] width 99 height 25
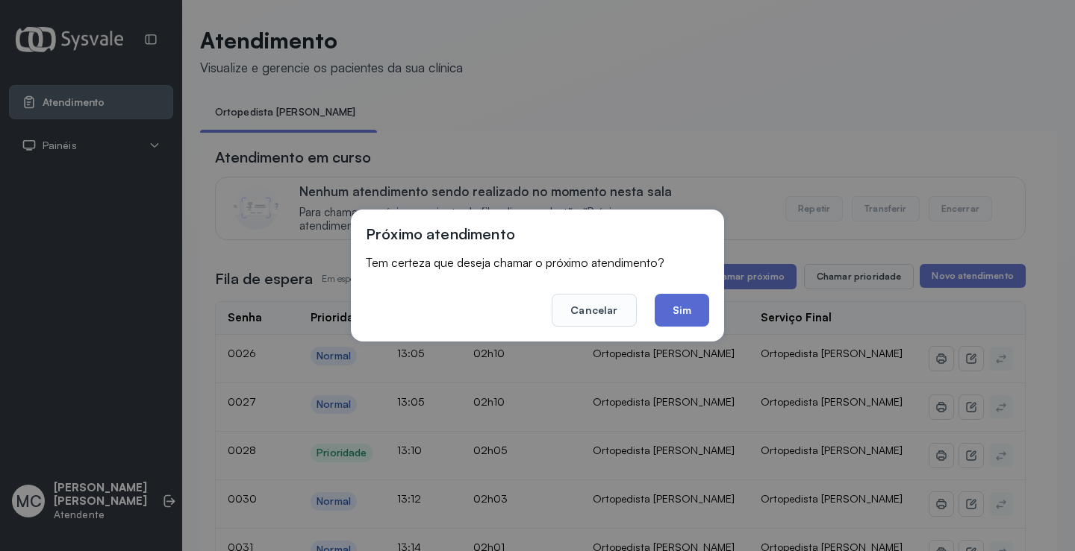
click at [690, 317] on button "Sim" at bounding box center [681, 310] width 54 height 33
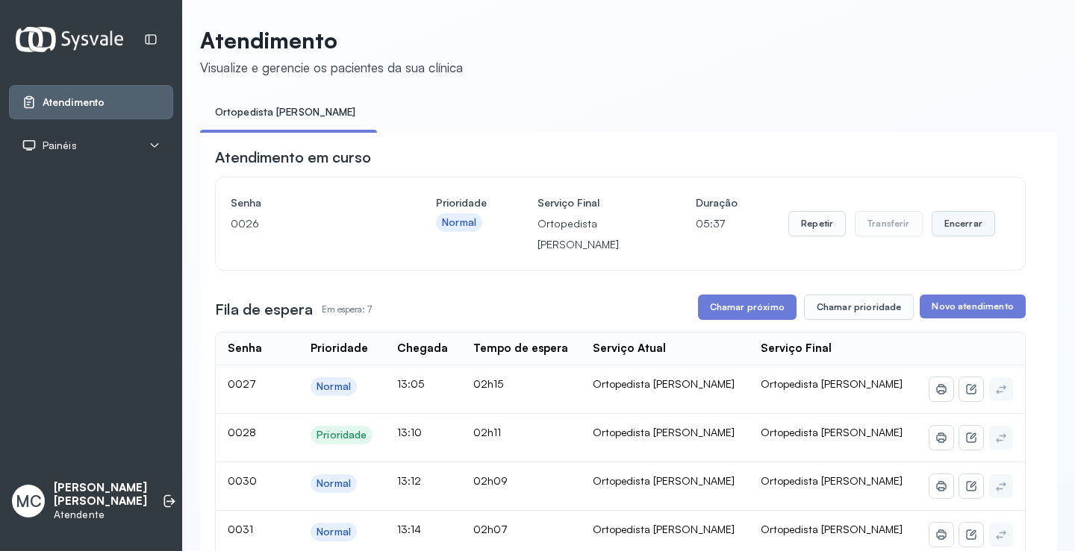
click at [957, 225] on button "Encerrar" at bounding box center [962, 223] width 63 height 25
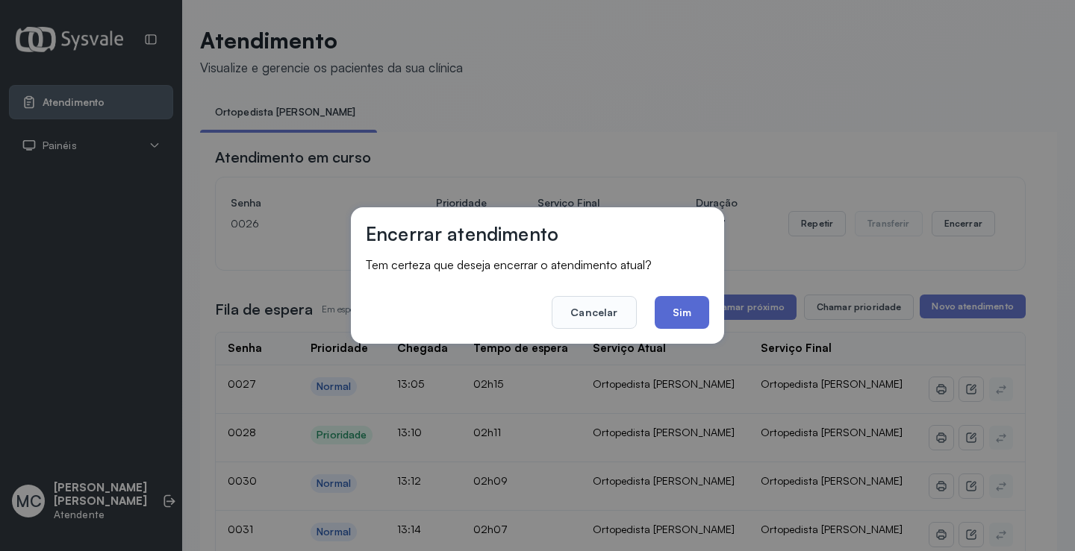
click at [678, 302] on button "Sim" at bounding box center [681, 312] width 54 height 33
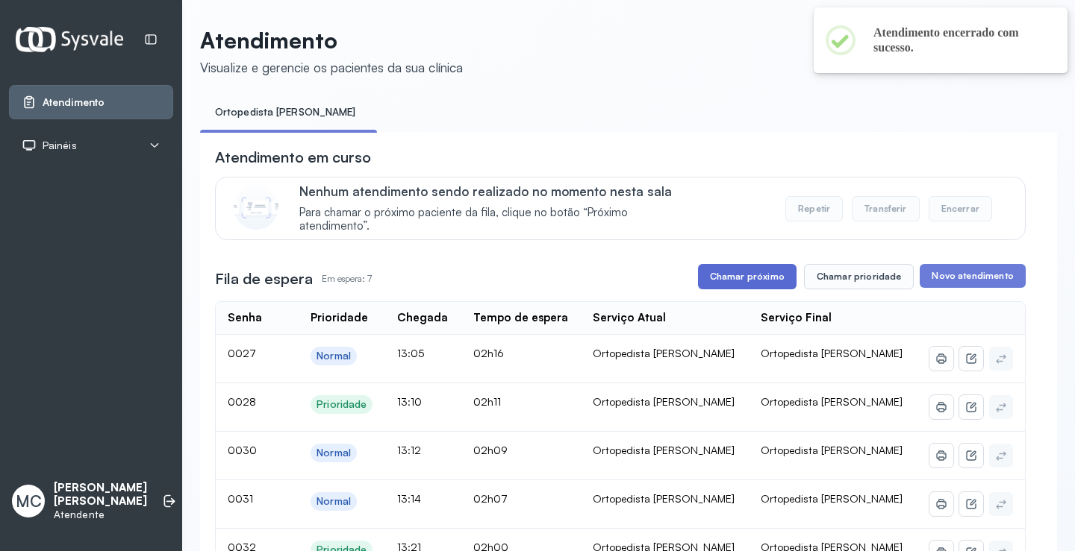
click at [736, 282] on button "Chamar próximo" at bounding box center [747, 276] width 99 height 25
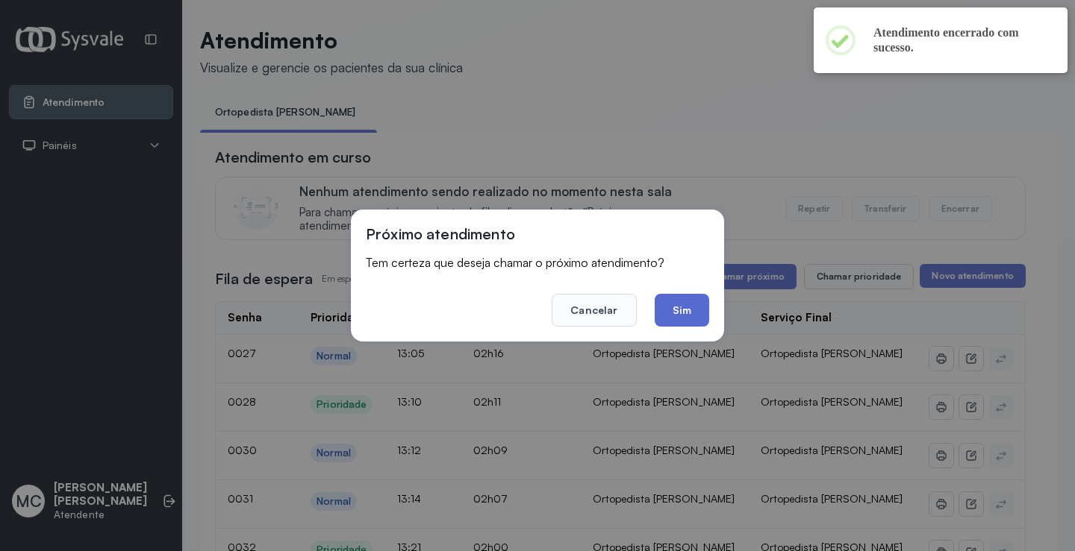
click at [683, 321] on button "Sim" at bounding box center [681, 310] width 54 height 33
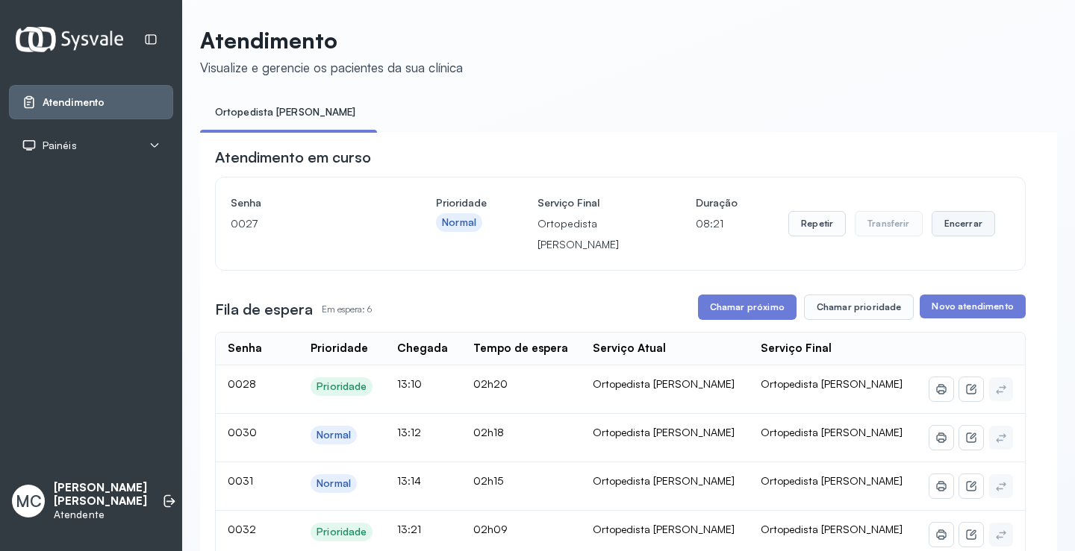
click at [941, 237] on button "Encerrar" at bounding box center [962, 223] width 63 height 25
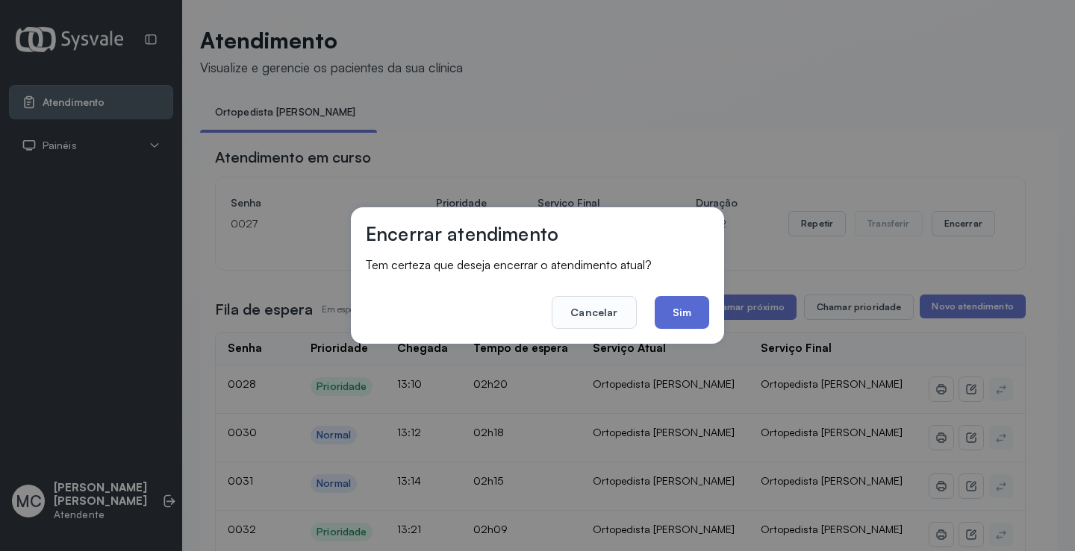
click at [690, 312] on button "Sim" at bounding box center [681, 312] width 54 height 33
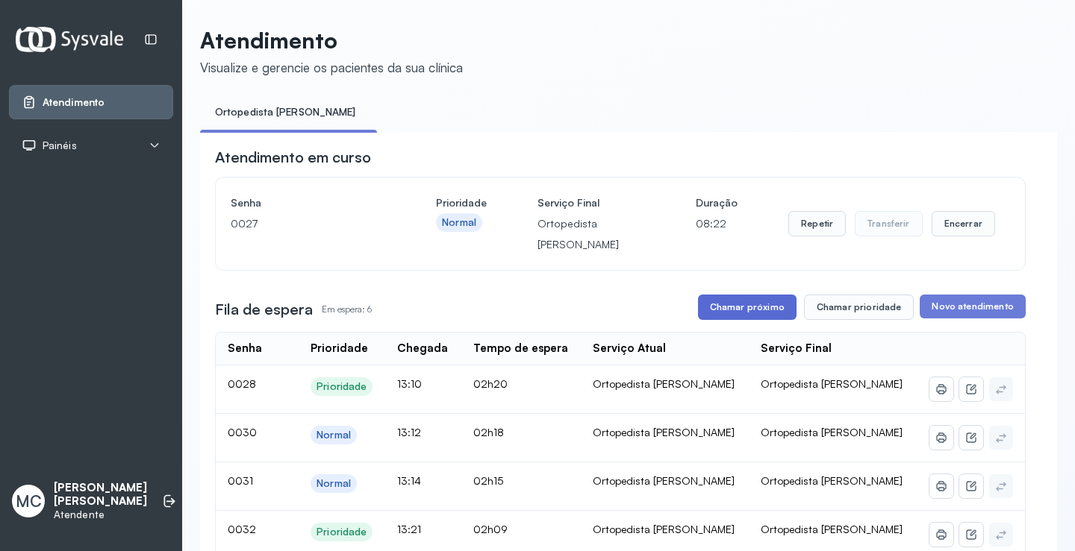
click at [716, 307] on button "Chamar próximo" at bounding box center [747, 307] width 99 height 25
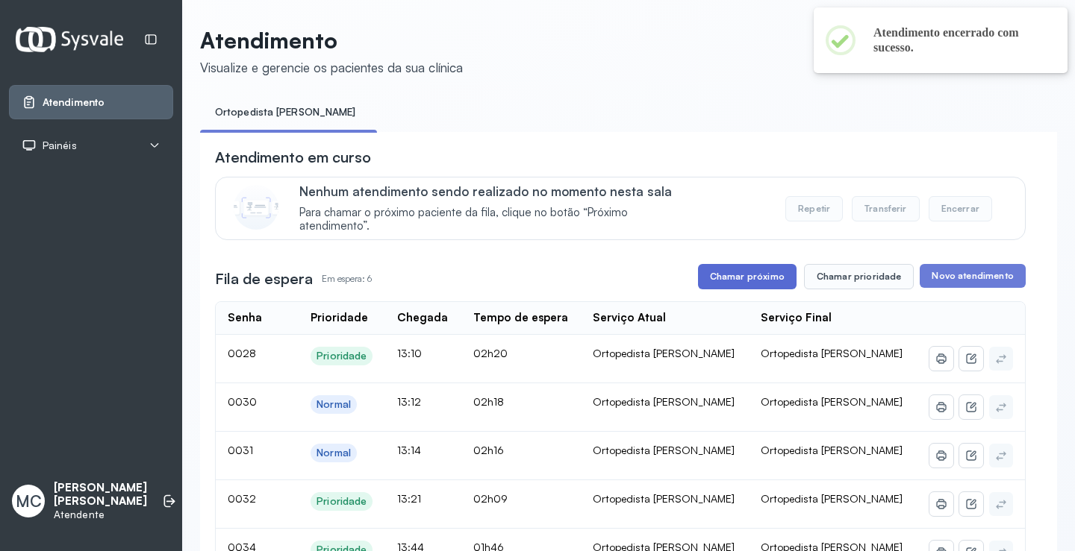
click at [716, 276] on button "Chamar próximo" at bounding box center [747, 276] width 99 height 25
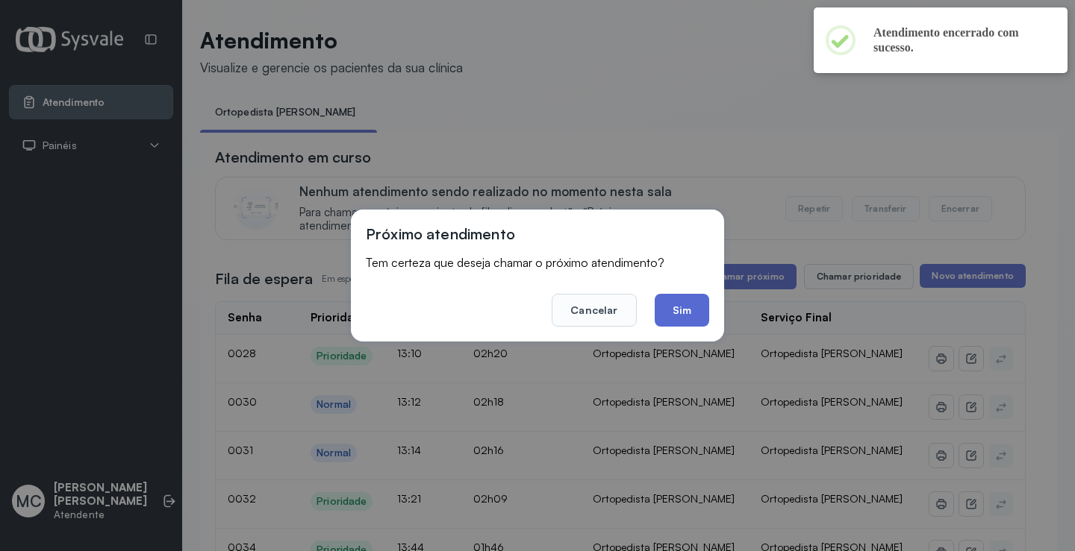
click at [691, 305] on button "Sim" at bounding box center [681, 310] width 54 height 33
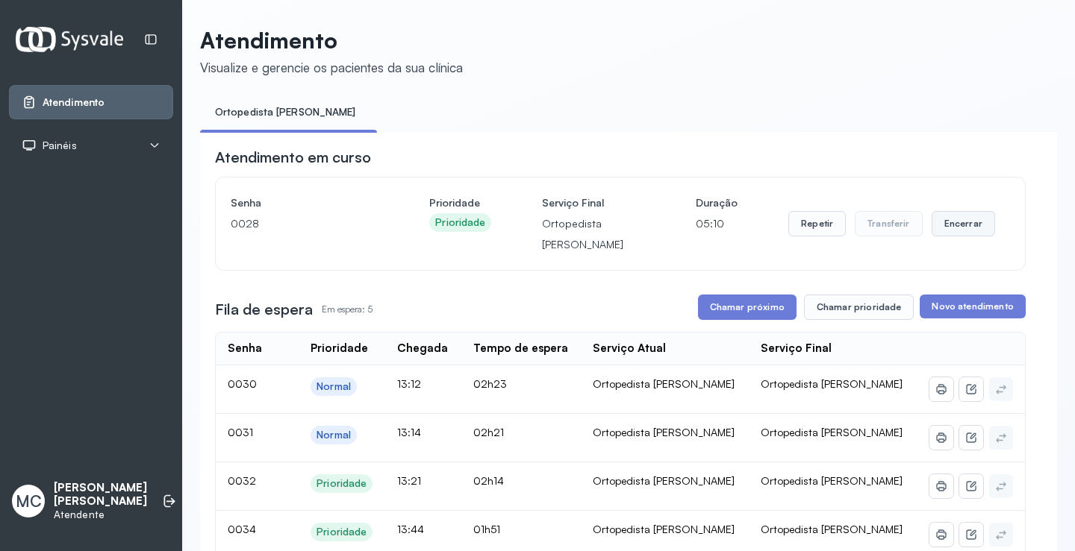
click at [946, 229] on button "Encerrar" at bounding box center [962, 223] width 63 height 25
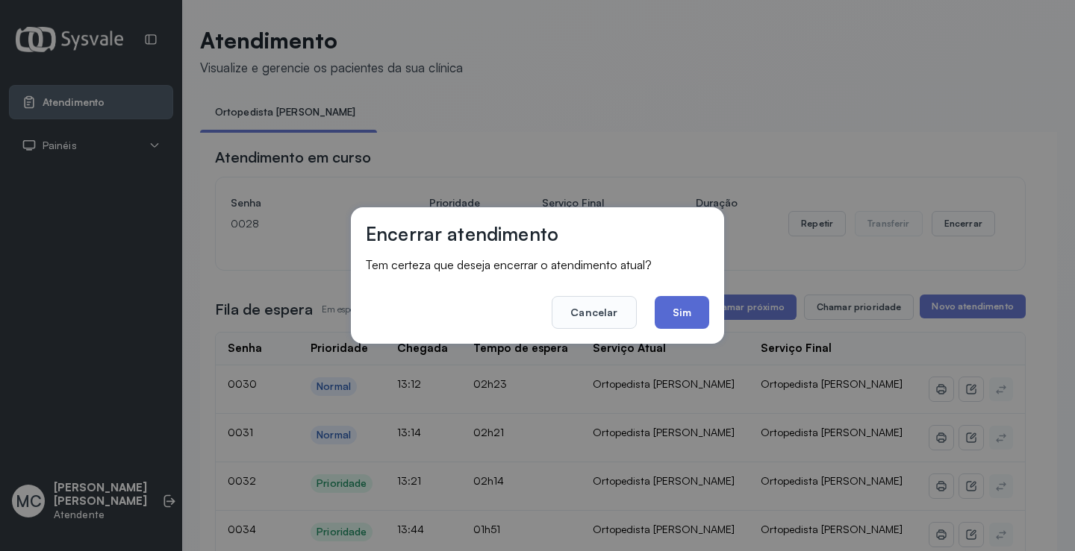
click at [707, 311] on button "Sim" at bounding box center [681, 312] width 54 height 33
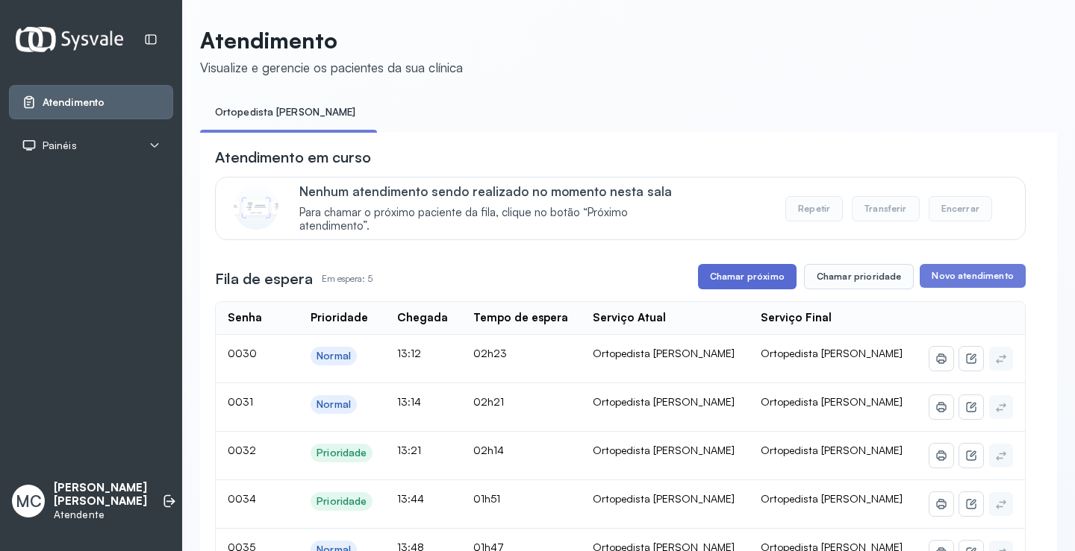
click at [719, 281] on button "Chamar próximo" at bounding box center [747, 276] width 99 height 25
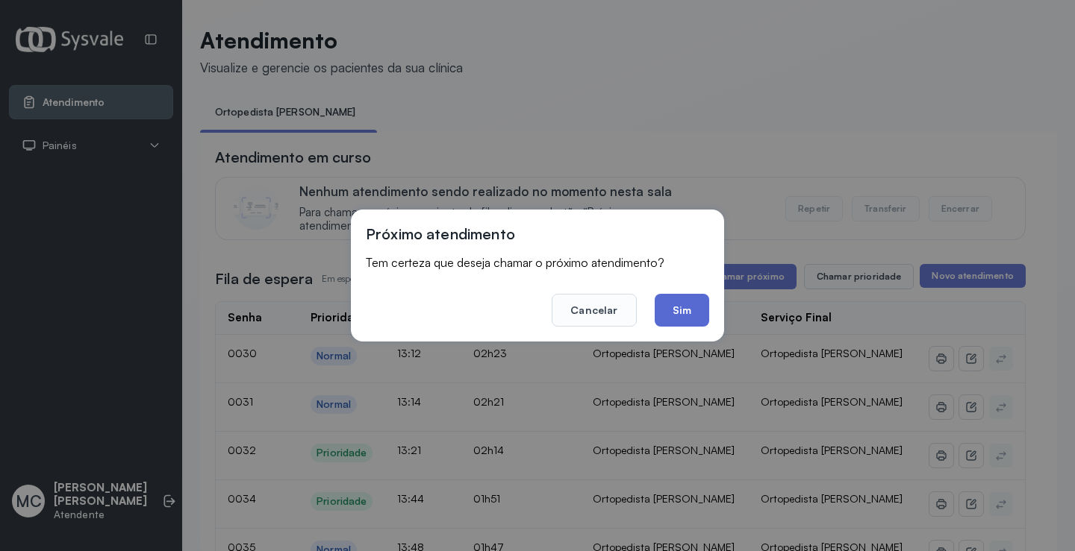
click at [695, 313] on button "Sim" at bounding box center [681, 310] width 54 height 33
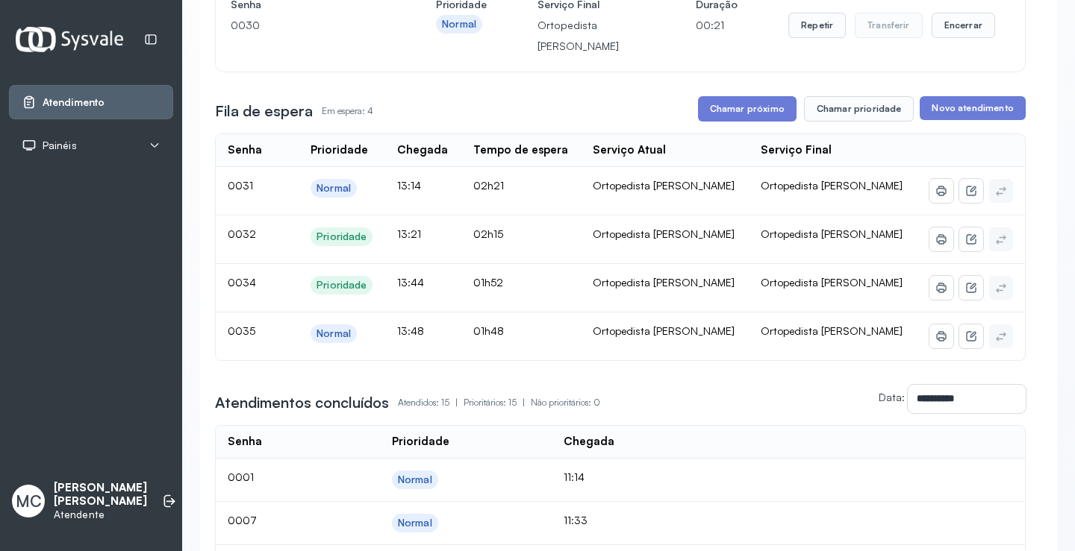
scroll to position [149, 0]
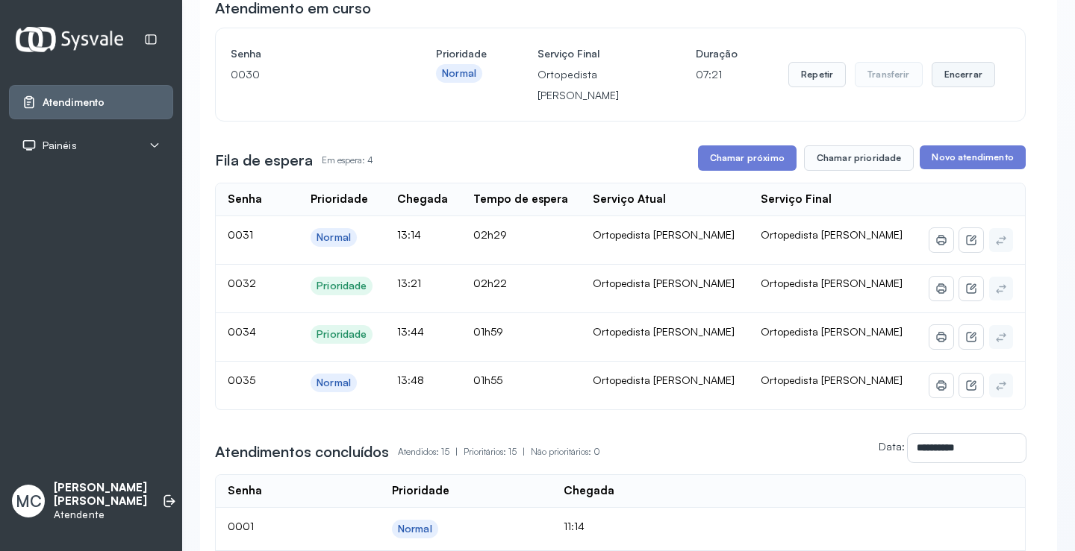
click at [943, 81] on button "Encerrar" at bounding box center [962, 74] width 63 height 25
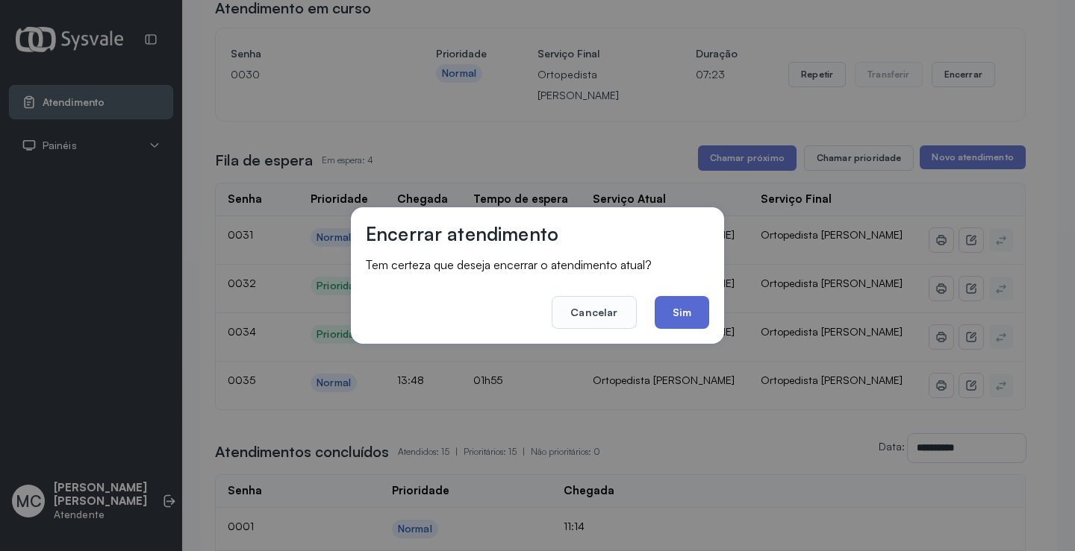
click at [694, 319] on button "Sim" at bounding box center [681, 312] width 54 height 33
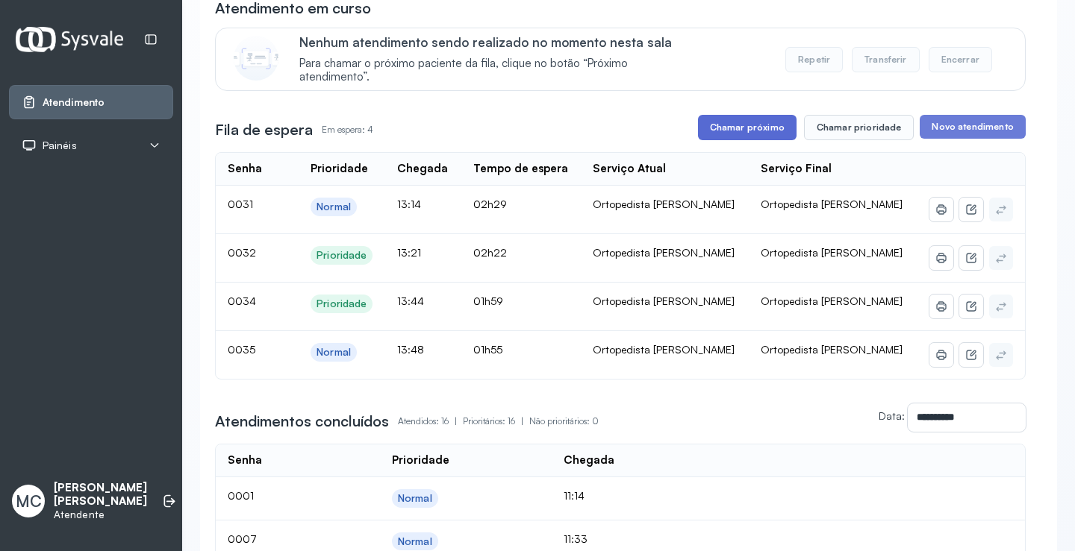
click at [755, 136] on button "Chamar próximo" at bounding box center [747, 127] width 99 height 25
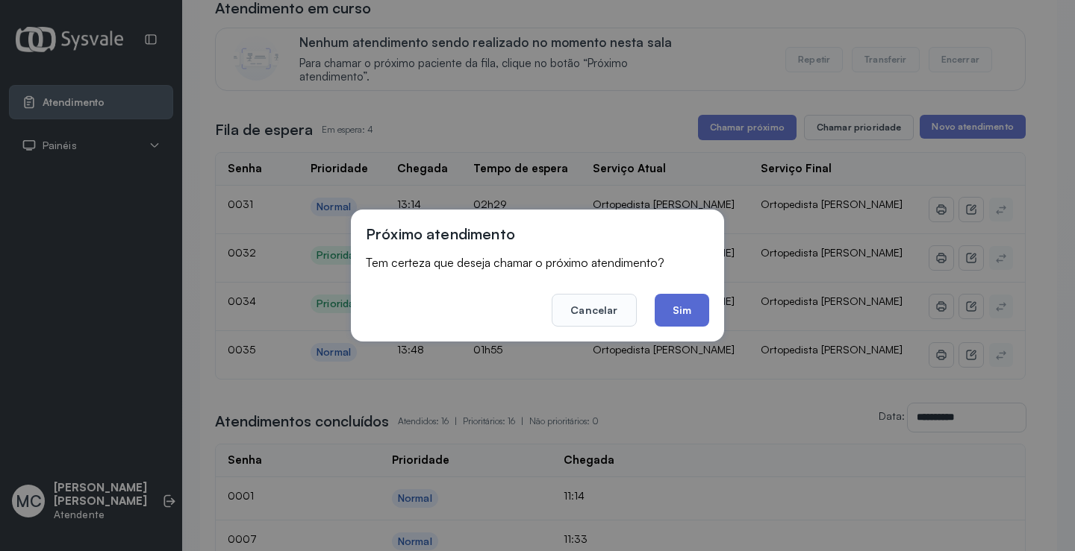
click at [693, 299] on button "Sim" at bounding box center [681, 310] width 54 height 33
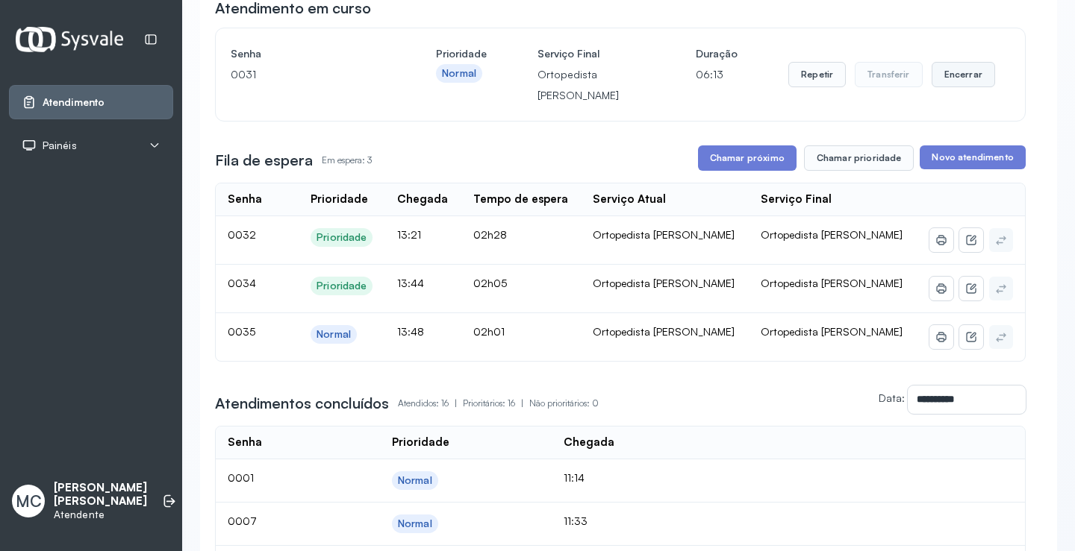
click at [958, 87] on button "Encerrar" at bounding box center [962, 74] width 63 height 25
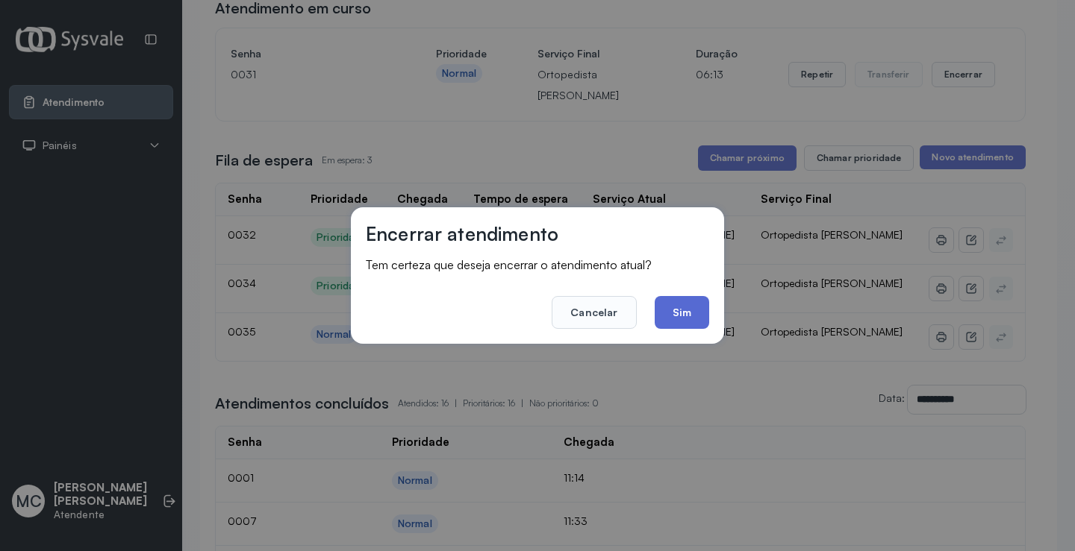
click at [678, 303] on button "Sim" at bounding box center [681, 312] width 54 height 33
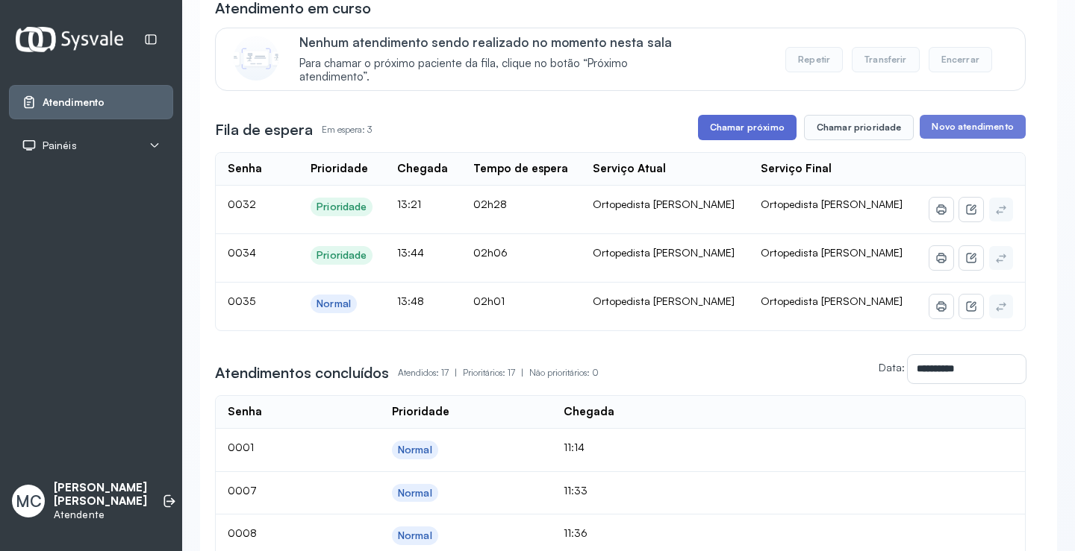
click at [735, 131] on button "Chamar próximo" at bounding box center [747, 127] width 99 height 25
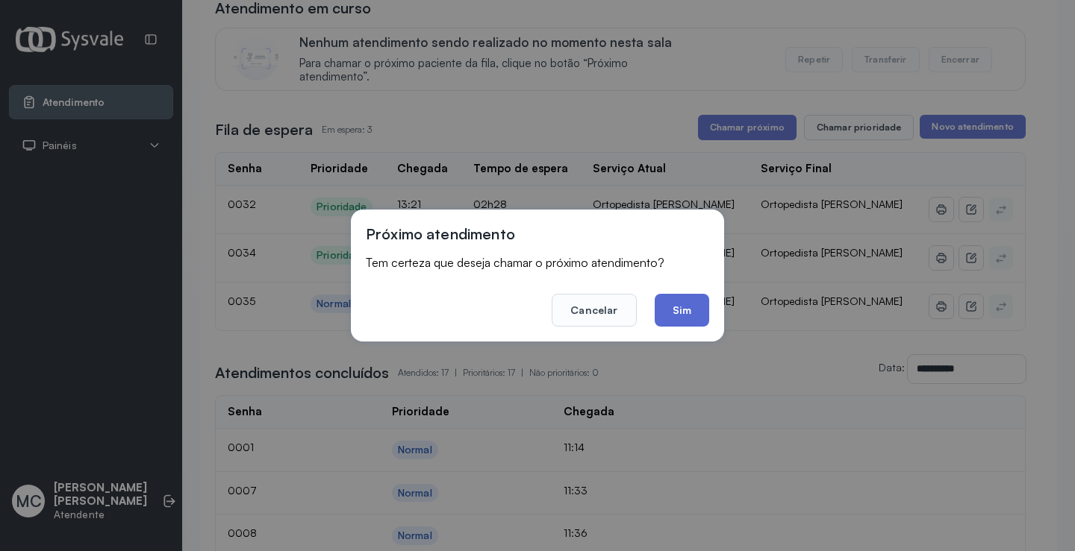
click at [672, 309] on button "Sim" at bounding box center [681, 310] width 54 height 33
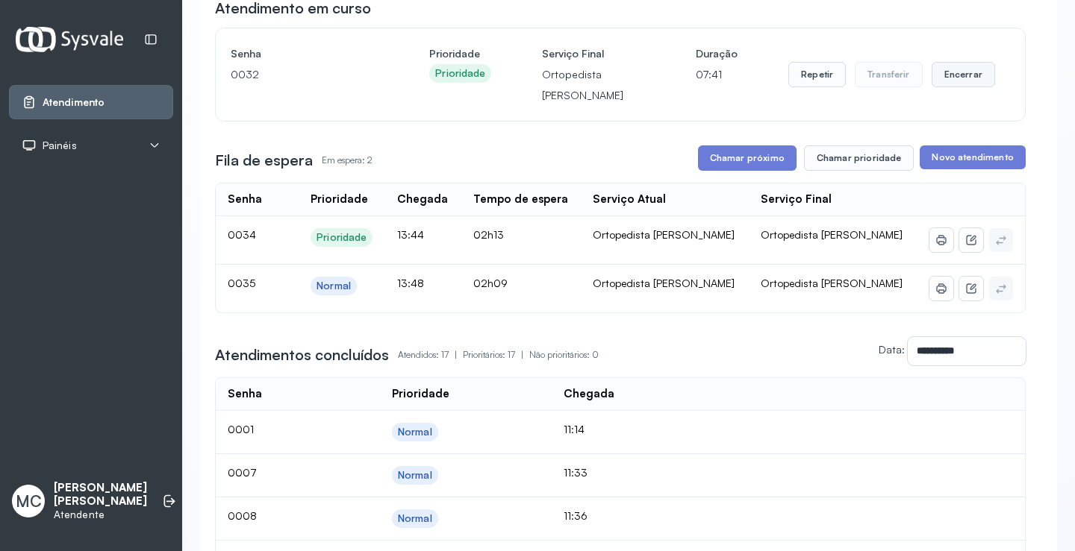
click at [957, 76] on button "Encerrar" at bounding box center [962, 74] width 63 height 25
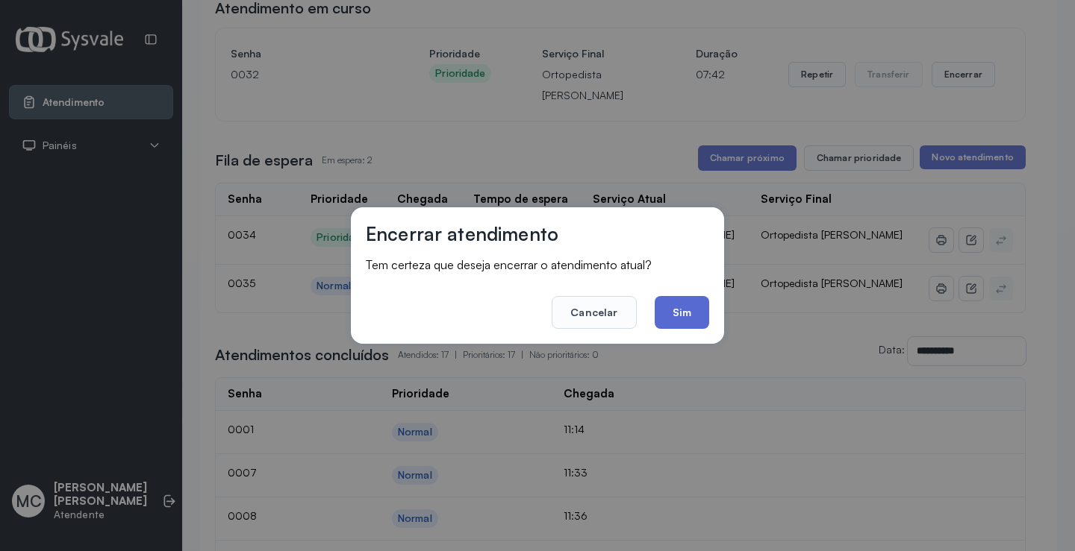
click at [679, 325] on button "Sim" at bounding box center [681, 312] width 54 height 33
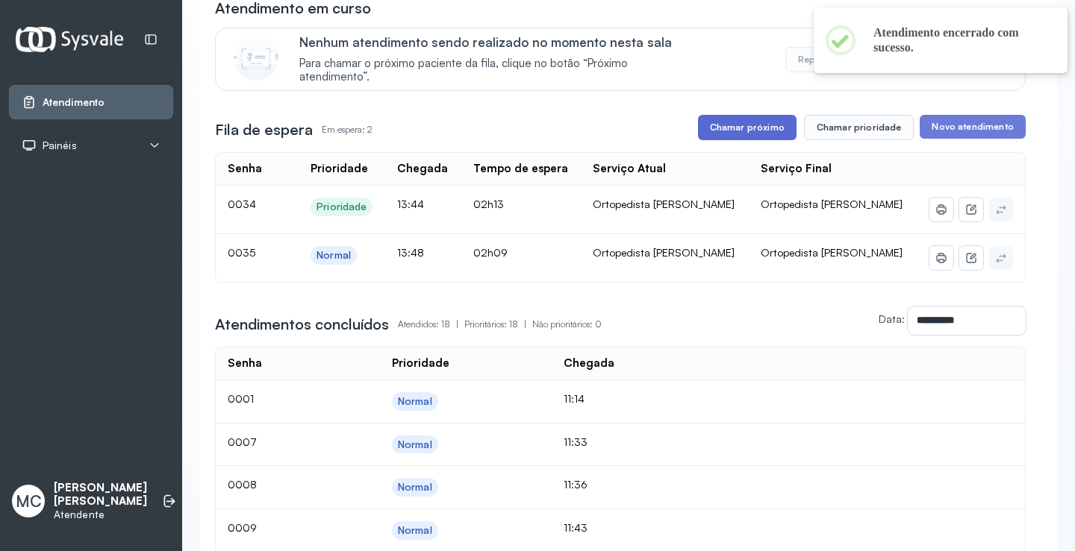
click at [734, 126] on button "Chamar próximo" at bounding box center [747, 127] width 99 height 25
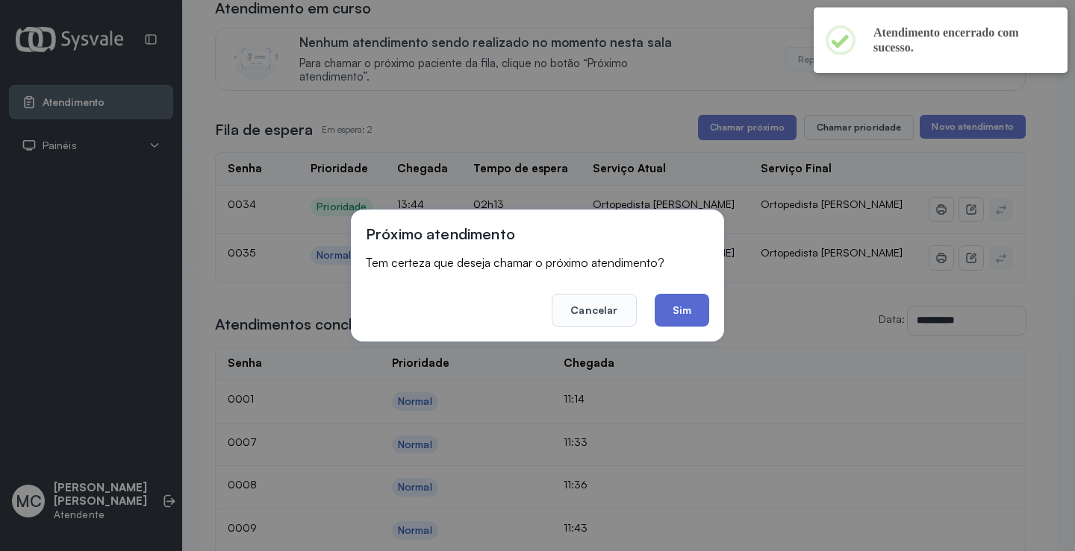
click at [688, 310] on button "Sim" at bounding box center [681, 310] width 54 height 33
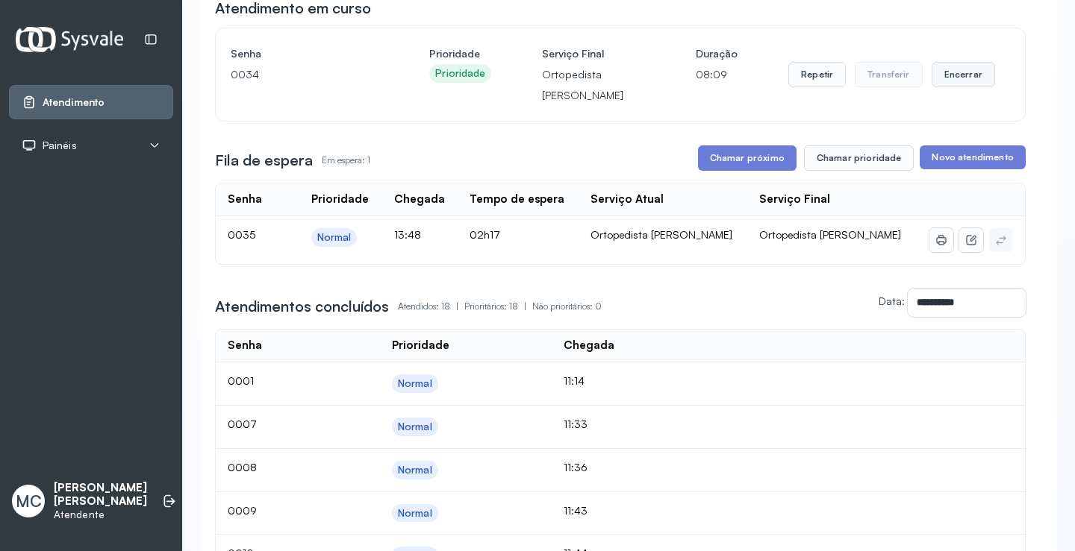
click at [947, 80] on button "Encerrar" at bounding box center [962, 74] width 63 height 25
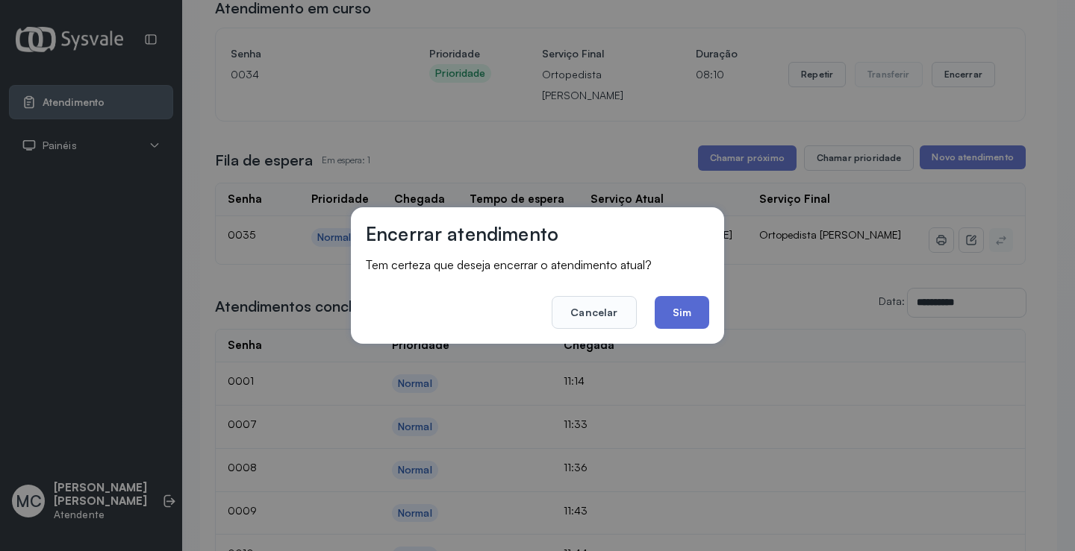
click at [679, 323] on button "Sim" at bounding box center [681, 312] width 54 height 33
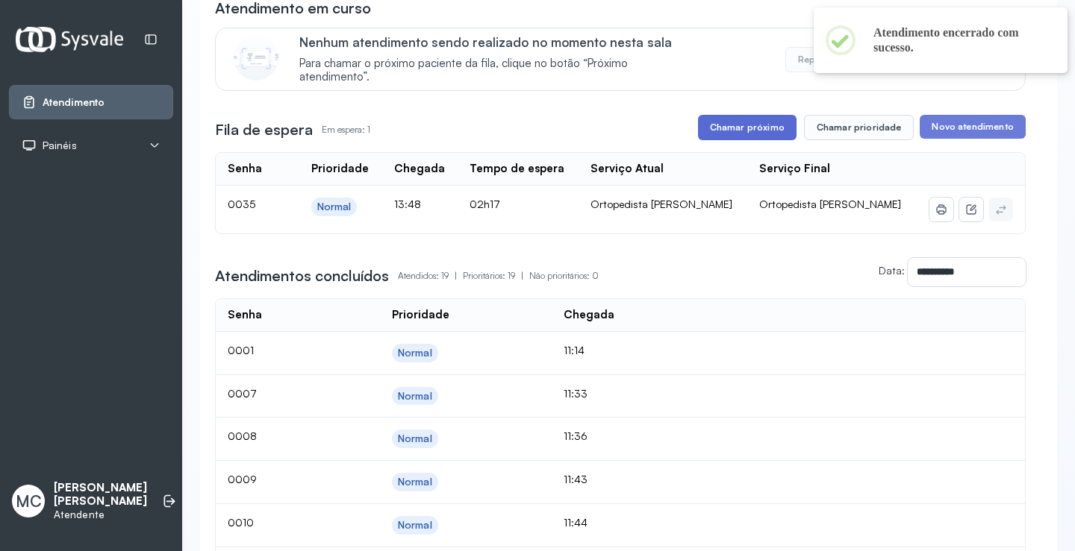
click at [738, 138] on button "Chamar próximo" at bounding box center [747, 127] width 99 height 25
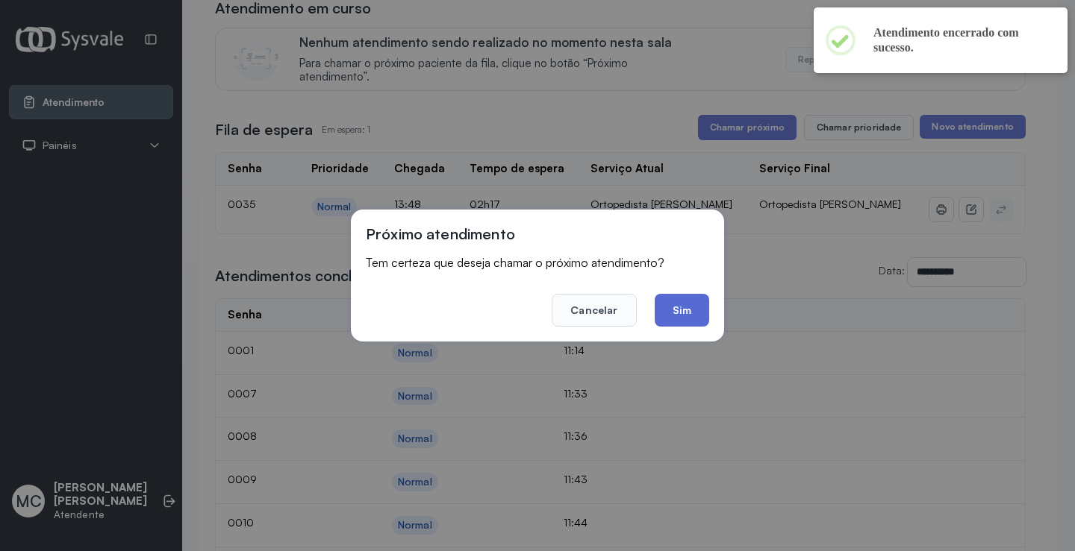
click at [668, 313] on button "Sim" at bounding box center [681, 310] width 54 height 33
